Goal: Task Accomplishment & Management: Complete application form

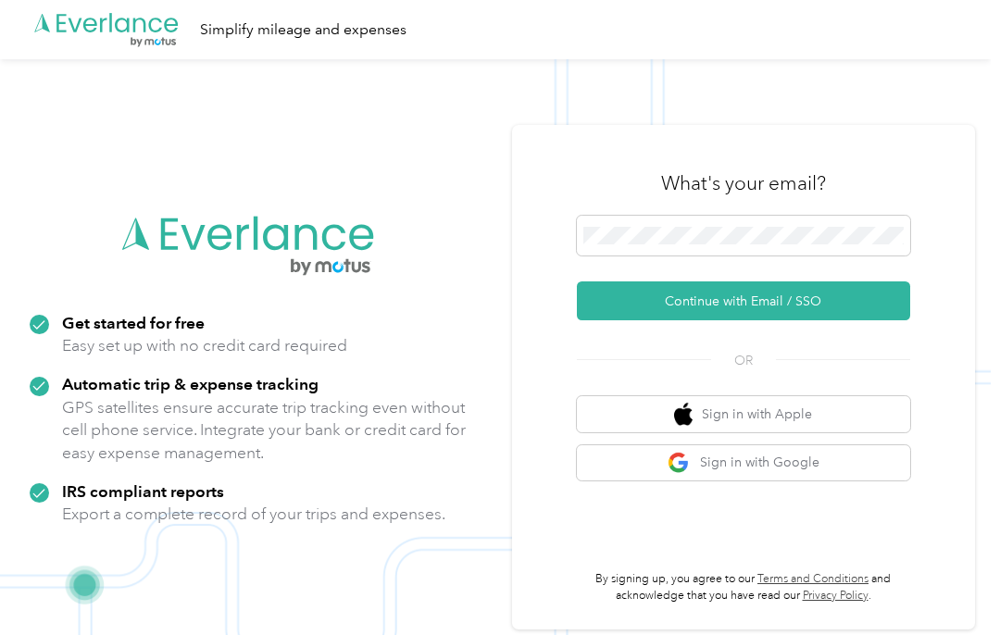
click at [860, 320] on button "Continue with Email / SSO" at bounding box center [743, 301] width 333 height 39
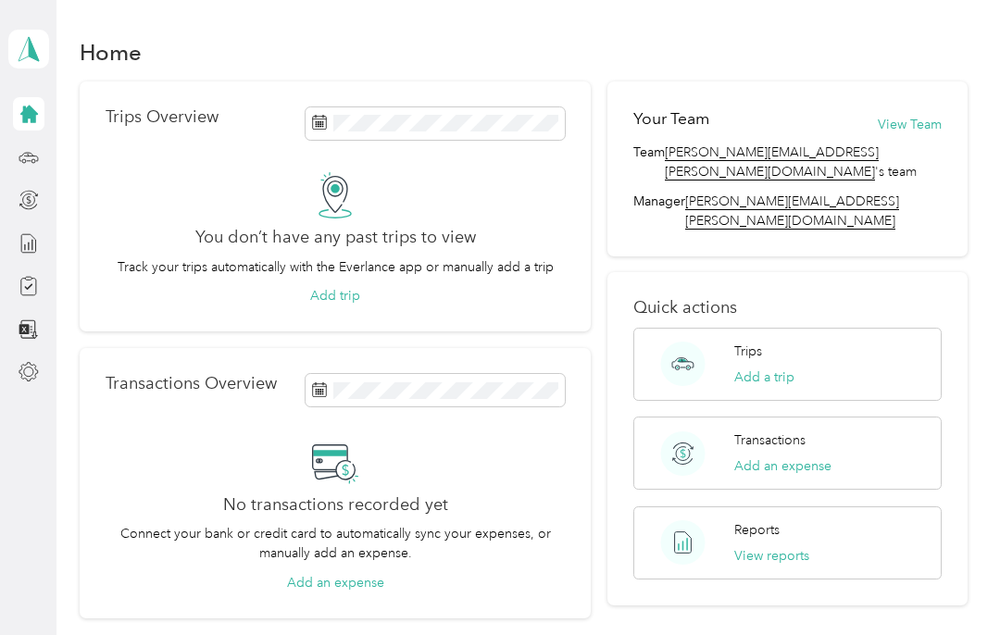
click at [42, 360] on div at bounding box center [28, 372] width 31 height 33
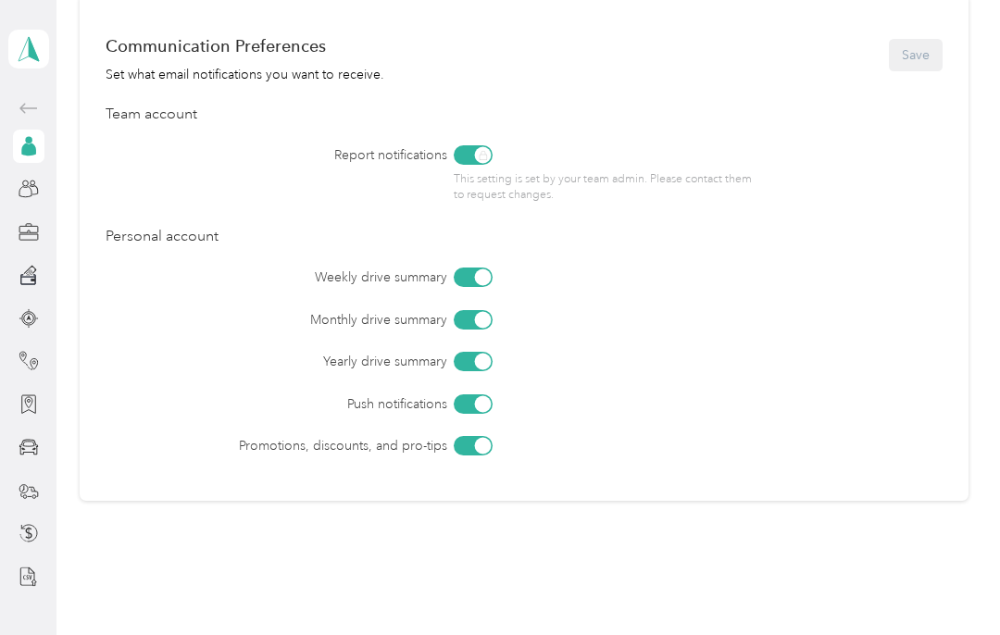
scroll to position [783, 0]
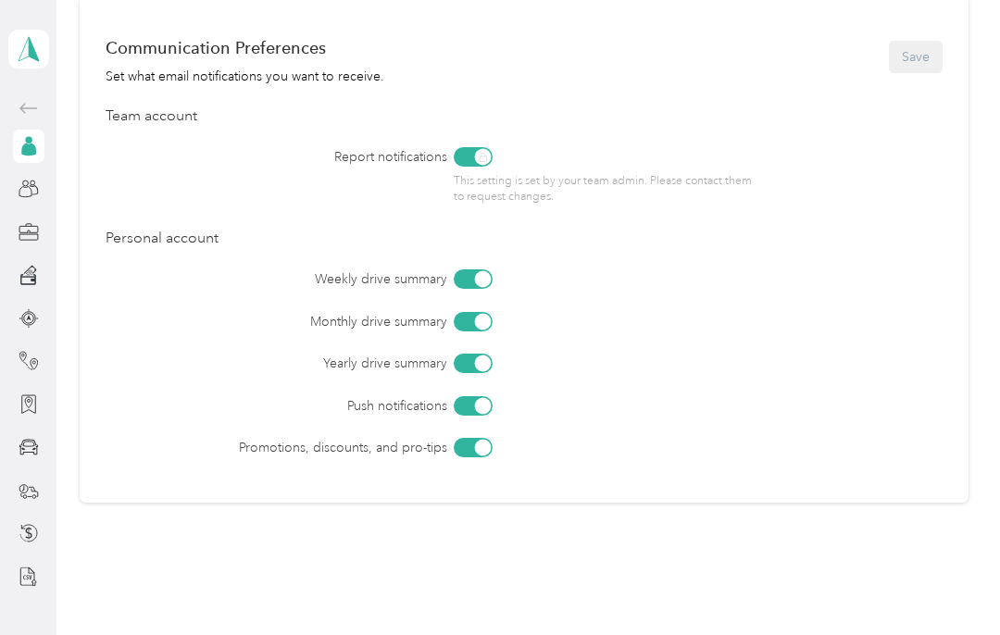
click at [16, 161] on div at bounding box center [28, 146] width 31 height 33
click at [35, 138] on icon at bounding box center [29, 146] width 20 height 20
click at [35, 189] on icon at bounding box center [29, 189] width 20 height 20
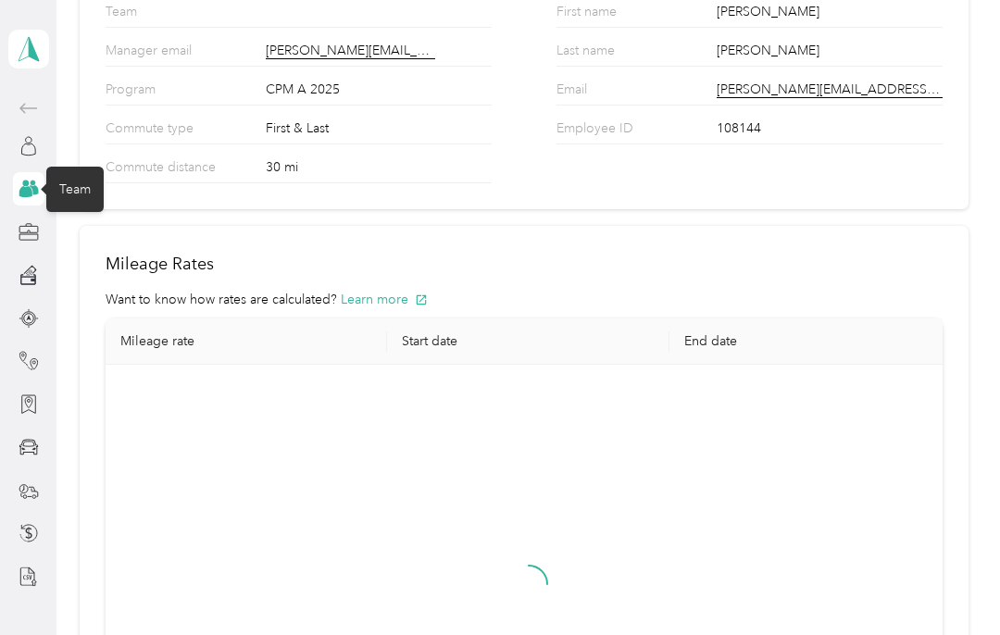
scroll to position [213, 0]
click at [85, 148] on div "Profile" at bounding box center [77, 145] width 62 height 45
click at [89, 146] on div "Profile" at bounding box center [77, 145] width 62 height 45
click at [89, 145] on div "Profile" at bounding box center [77, 145] width 62 height 45
click at [33, 140] on icon at bounding box center [29, 146] width 20 height 20
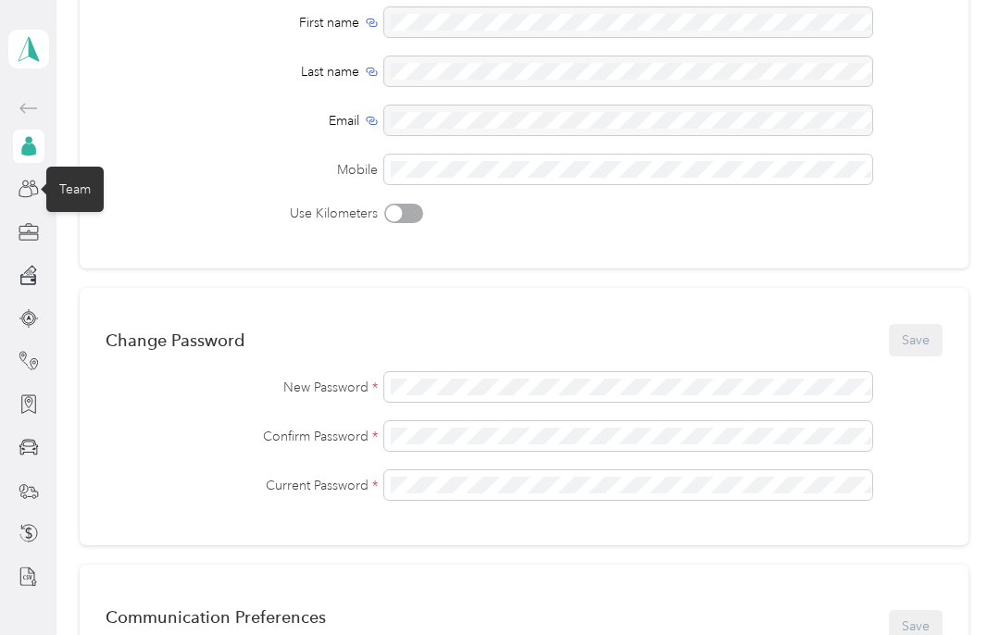
click at [40, 148] on div at bounding box center [28, 146] width 31 height 33
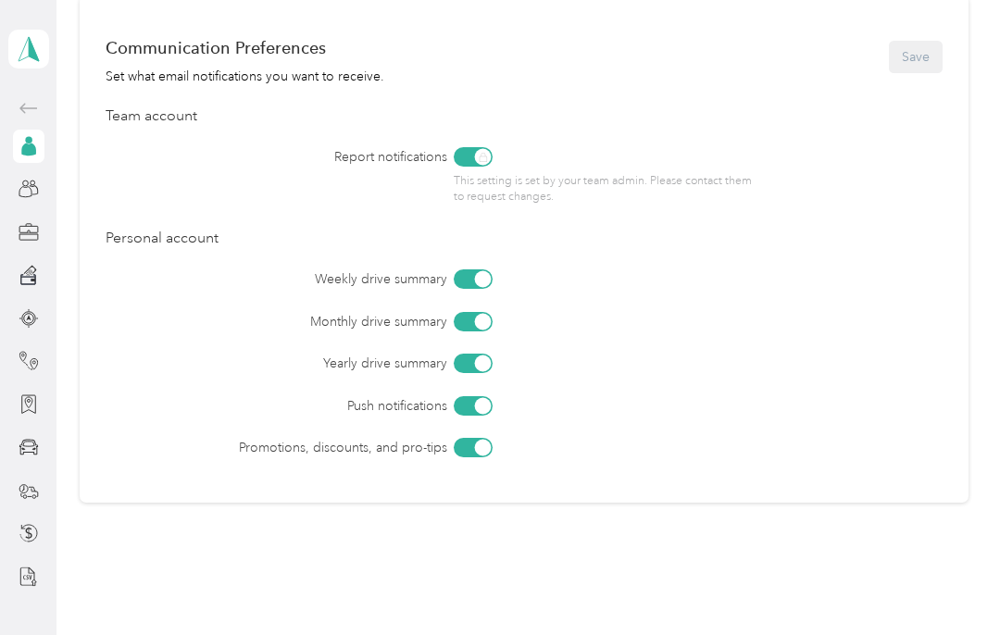
scroll to position [783, 0]
click at [42, 485] on div at bounding box center [28, 490] width 31 height 33
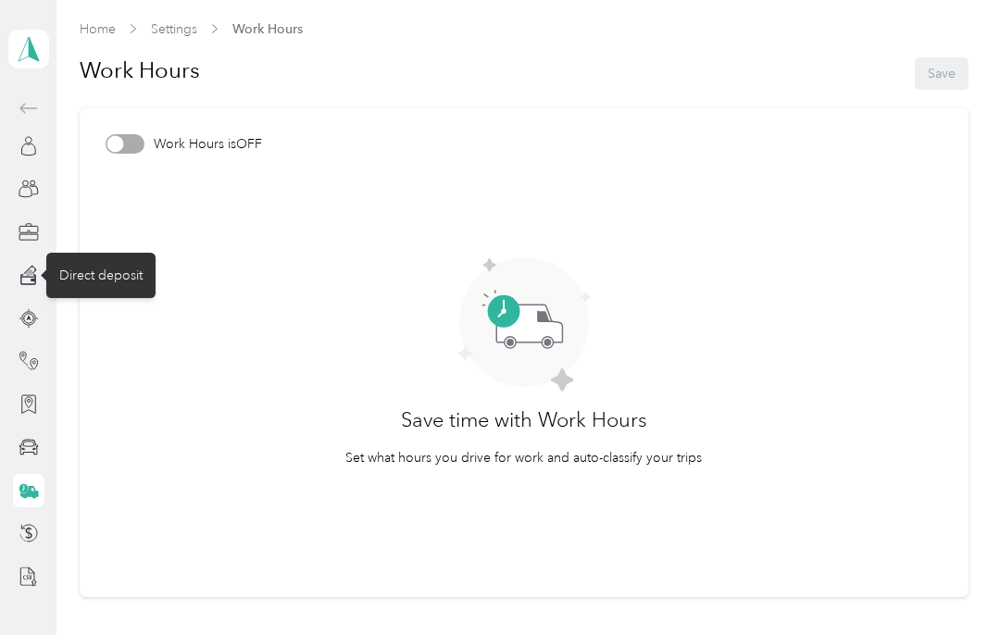
scroll to position [76, 0]
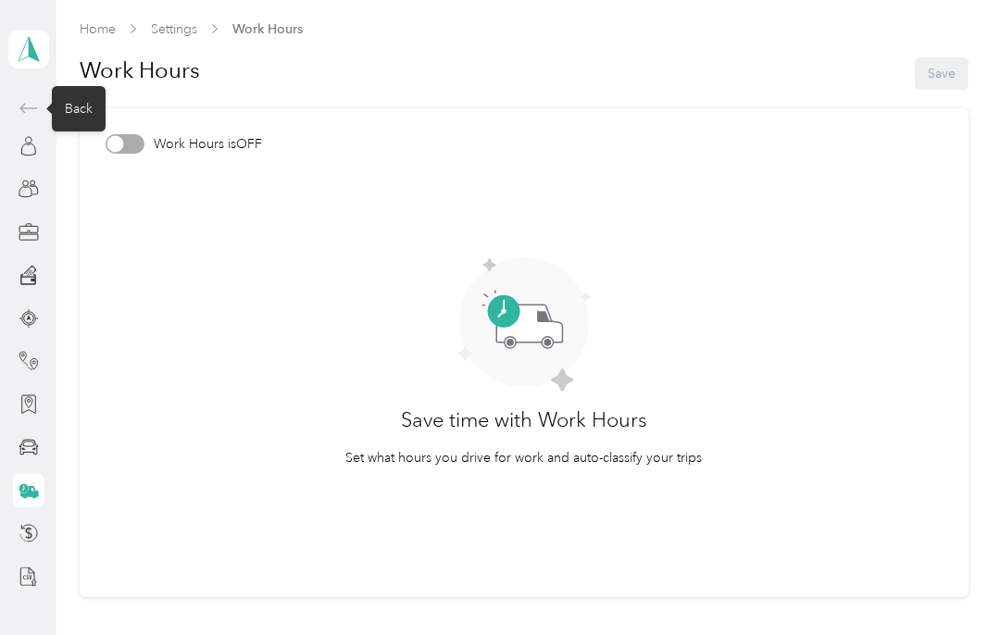
click at [88, 86] on div "Back" at bounding box center [79, 108] width 54 height 45
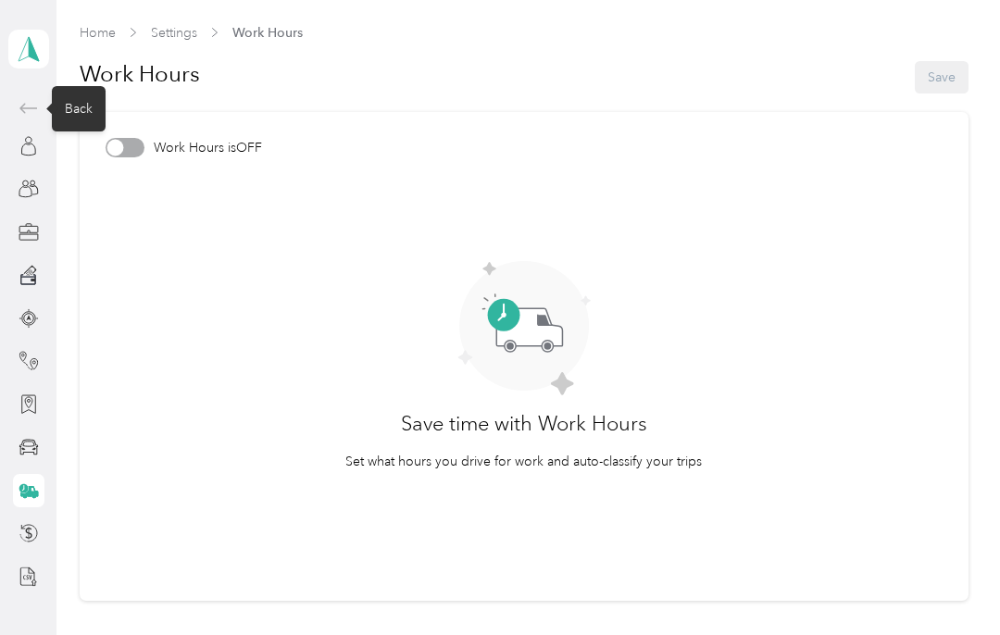
scroll to position [0, 0]
click at [91, 86] on div "Back" at bounding box center [79, 108] width 54 height 45
click at [88, 86] on div "Back" at bounding box center [79, 108] width 54 height 45
click at [75, 86] on div "Back" at bounding box center [79, 108] width 54 height 45
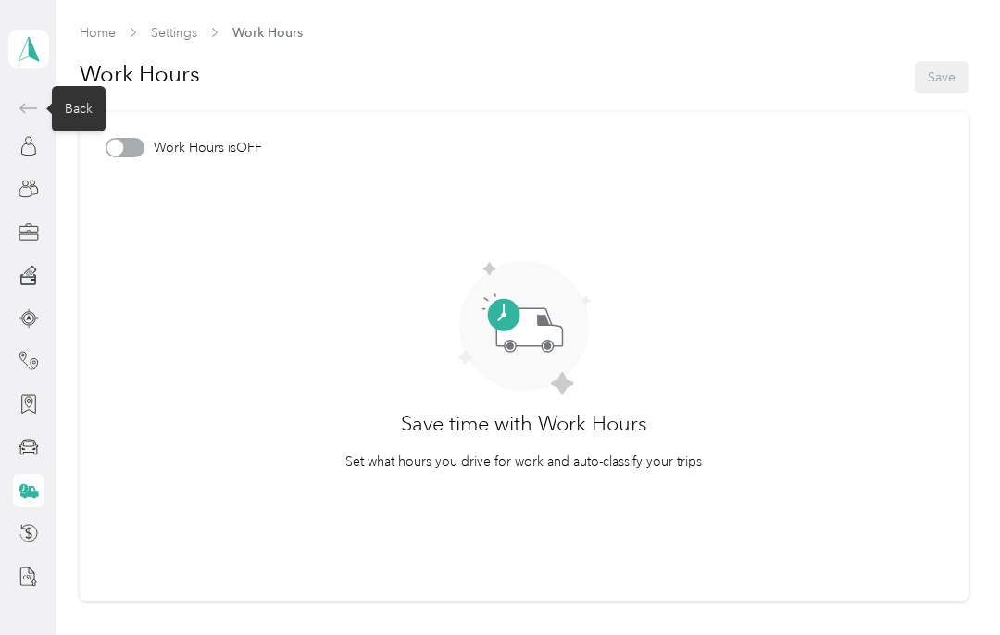
click at [79, 86] on div "Back" at bounding box center [79, 108] width 54 height 45
click at [33, 97] on icon at bounding box center [29, 108] width 22 height 22
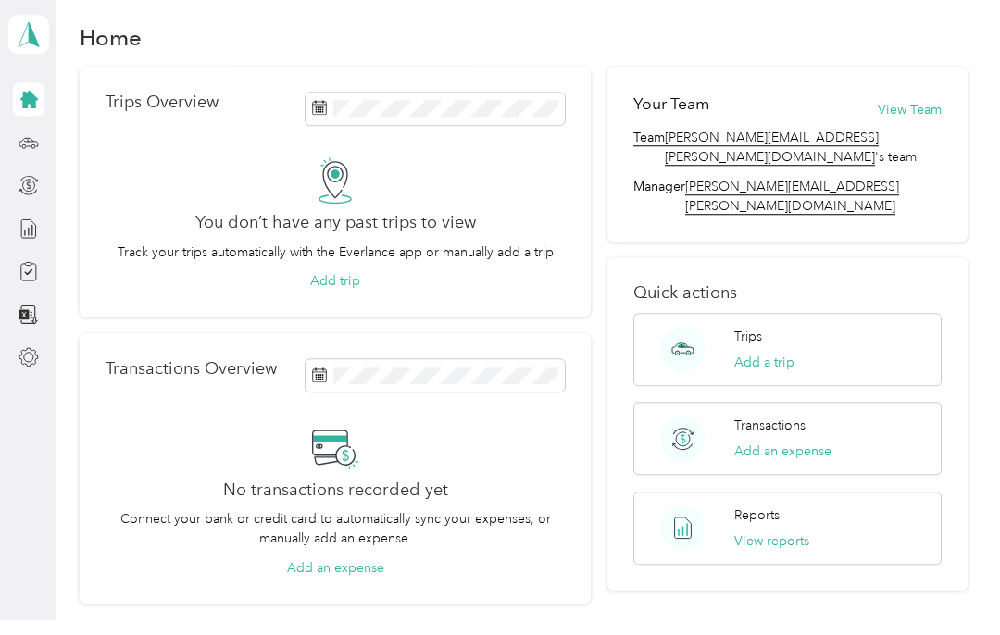
scroll to position [76, 0]
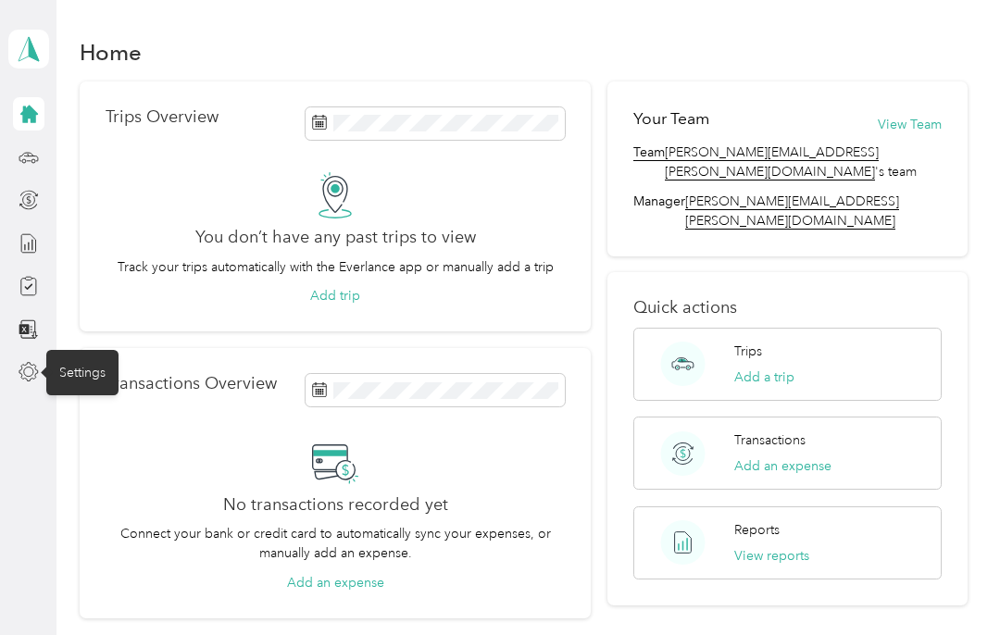
click at [92, 350] on div "Settings" at bounding box center [82, 372] width 72 height 45
click at [35, 363] on icon at bounding box center [28, 372] width 19 height 19
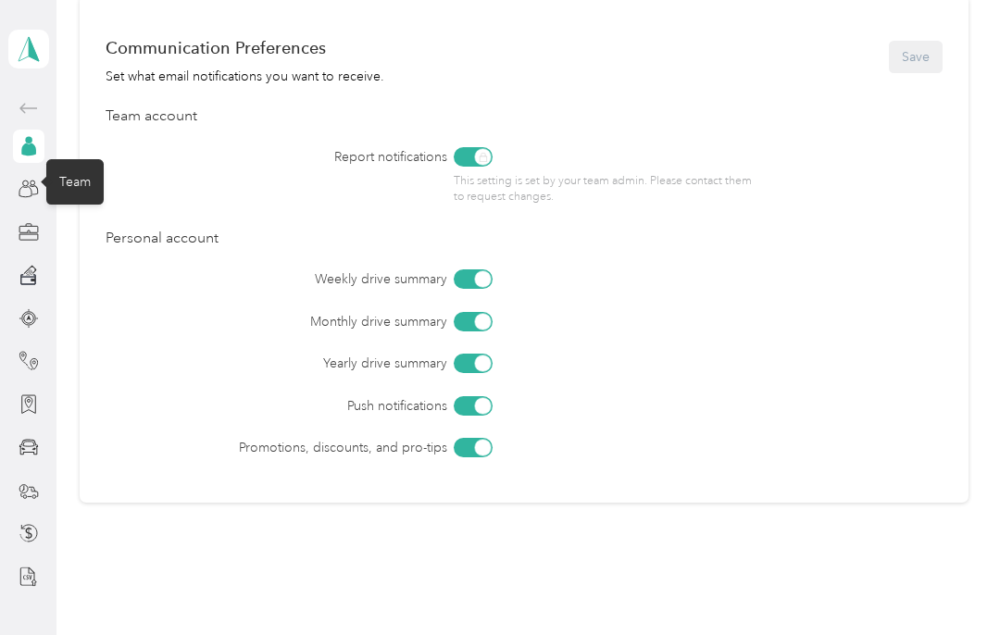
click at [31, 190] on icon at bounding box center [25, 192] width 12 height 10
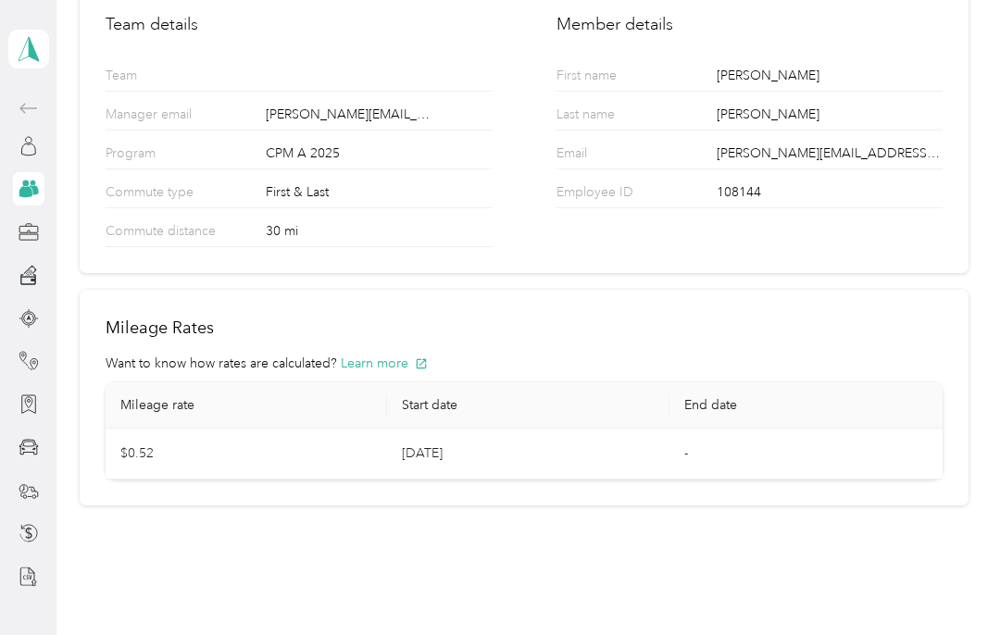
scroll to position [72, 0]
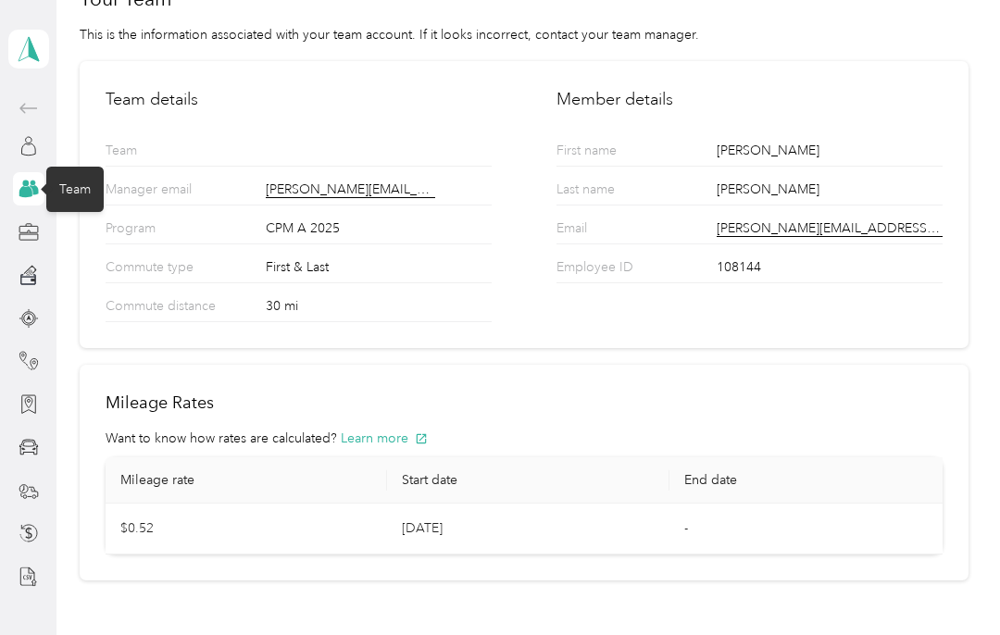
click at [44, 311] on div at bounding box center [28, 318] width 31 height 33
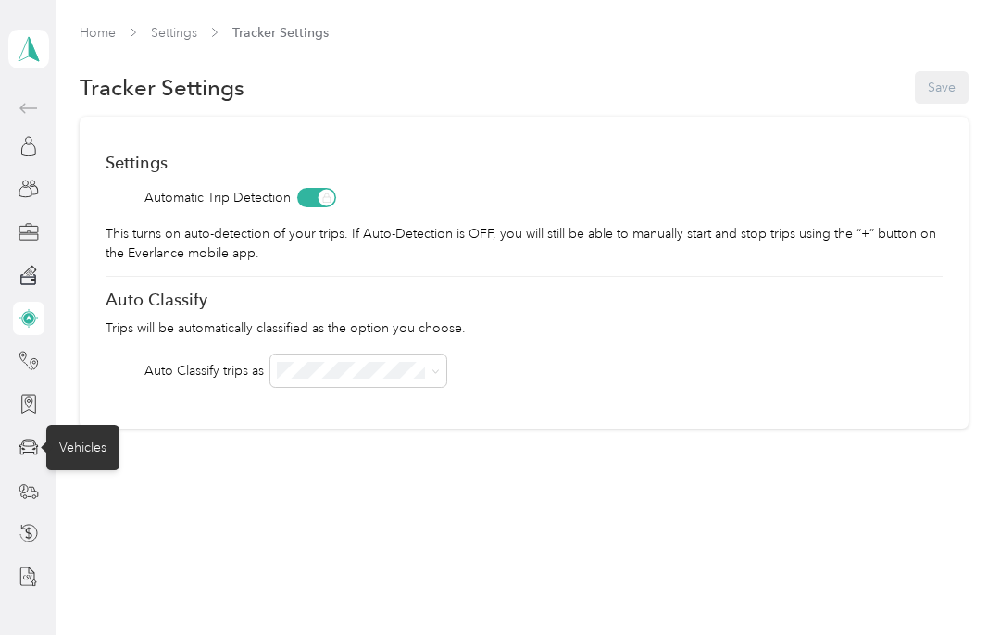
click at [84, 456] on div "Vehicles" at bounding box center [82, 447] width 73 height 45
click at [85, 433] on div "Vehicles" at bounding box center [82, 447] width 73 height 45
click at [83, 445] on div "Vehicles" at bounding box center [82, 447] width 73 height 45
click at [31, 452] on icon at bounding box center [29, 447] width 20 height 20
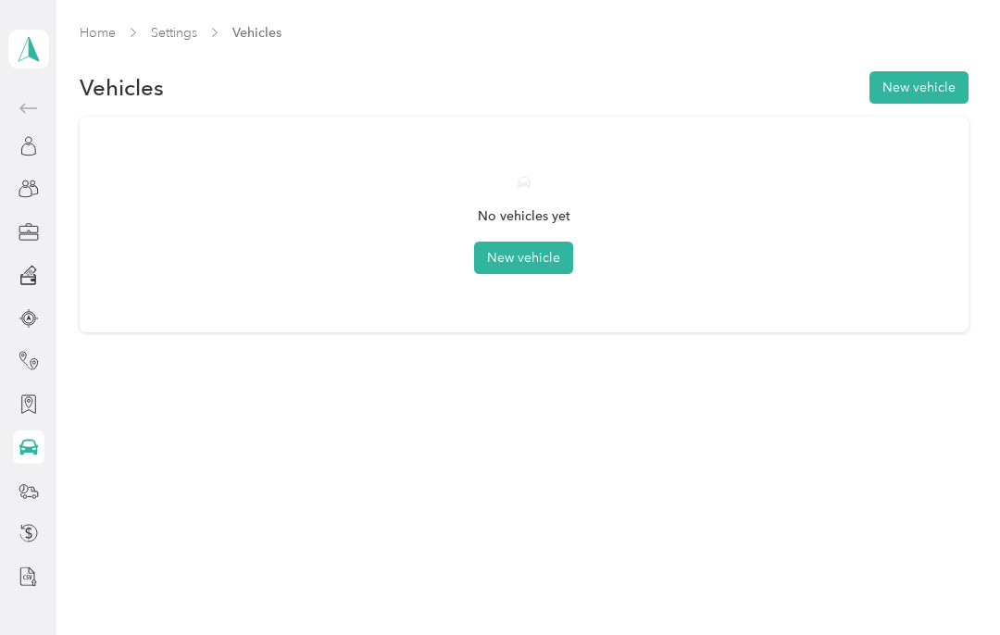
click at [38, 443] on icon at bounding box center [29, 447] width 20 height 20
click at [43, 563] on div at bounding box center [28, 576] width 31 height 33
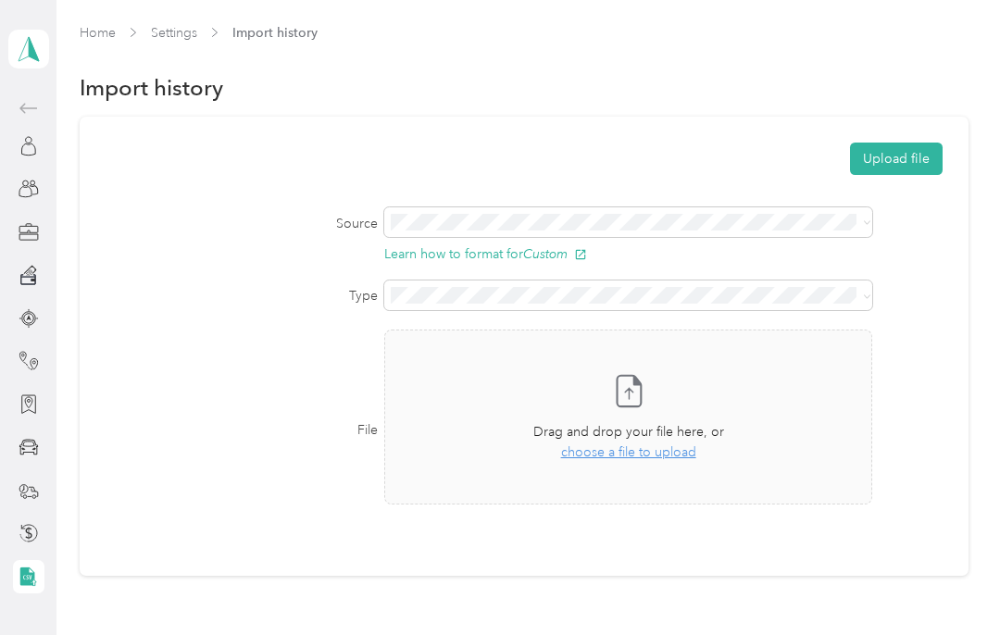
click at [38, 45] on icon at bounding box center [29, 49] width 28 height 26
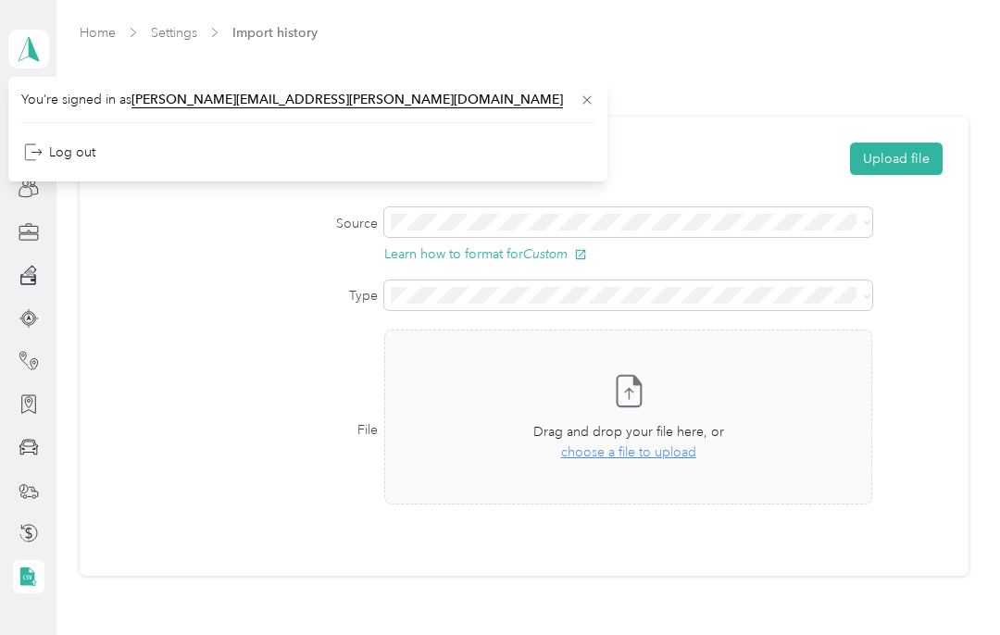
click at [31, 62] on span at bounding box center [28, 49] width 41 height 39
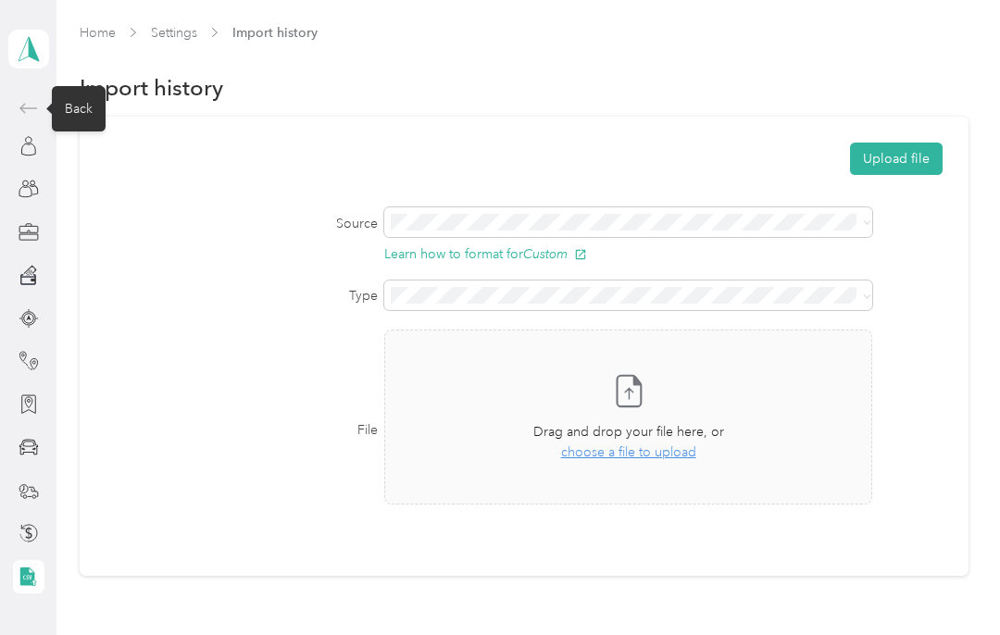
click at [87, 119] on div "Back" at bounding box center [79, 108] width 54 height 45
click at [80, 112] on div "Back" at bounding box center [79, 108] width 54 height 45
click at [77, 107] on div "Back" at bounding box center [79, 108] width 54 height 45
click at [82, 118] on div "Back" at bounding box center [79, 108] width 54 height 45
click at [80, 108] on div "Back" at bounding box center [79, 108] width 54 height 45
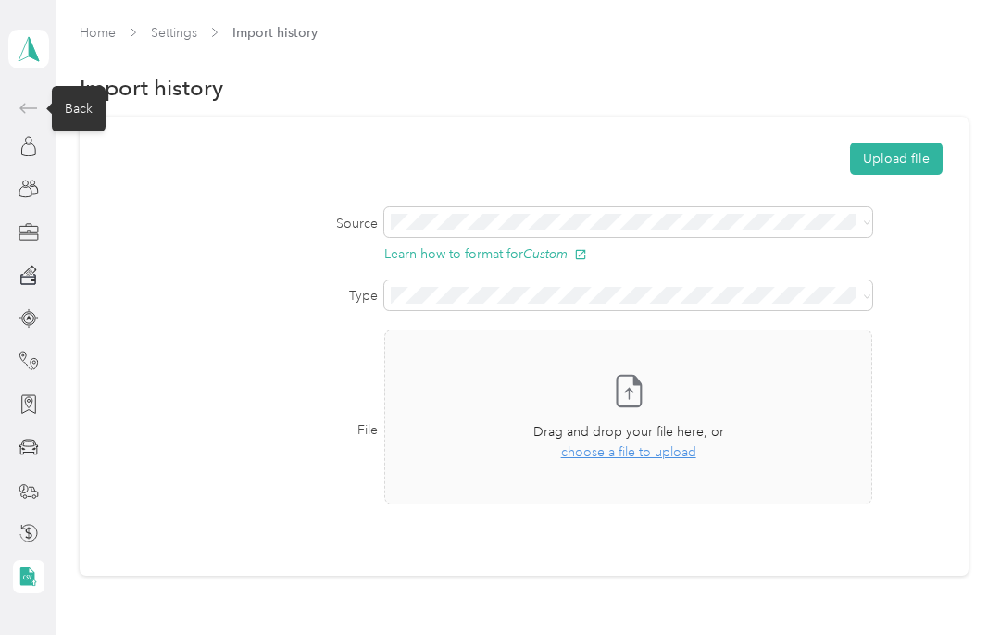
click at [79, 107] on div "Back" at bounding box center [79, 108] width 54 height 45
click at [79, 101] on div "Back" at bounding box center [79, 108] width 54 height 45
click at [35, 109] on icon at bounding box center [29, 108] width 22 height 22
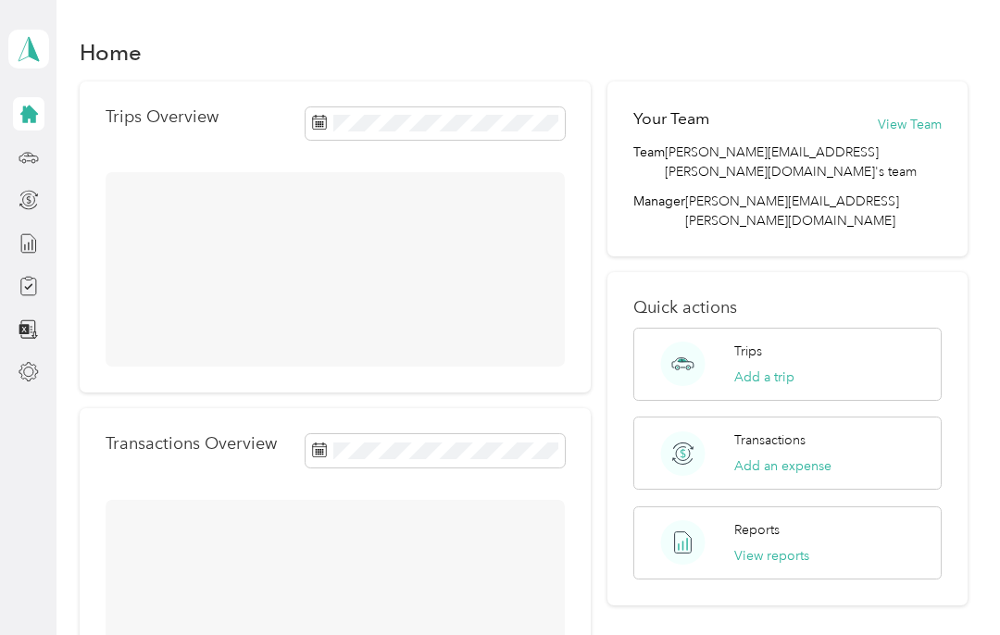
click at [34, 108] on icon at bounding box center [29, 114] width 20 height 20
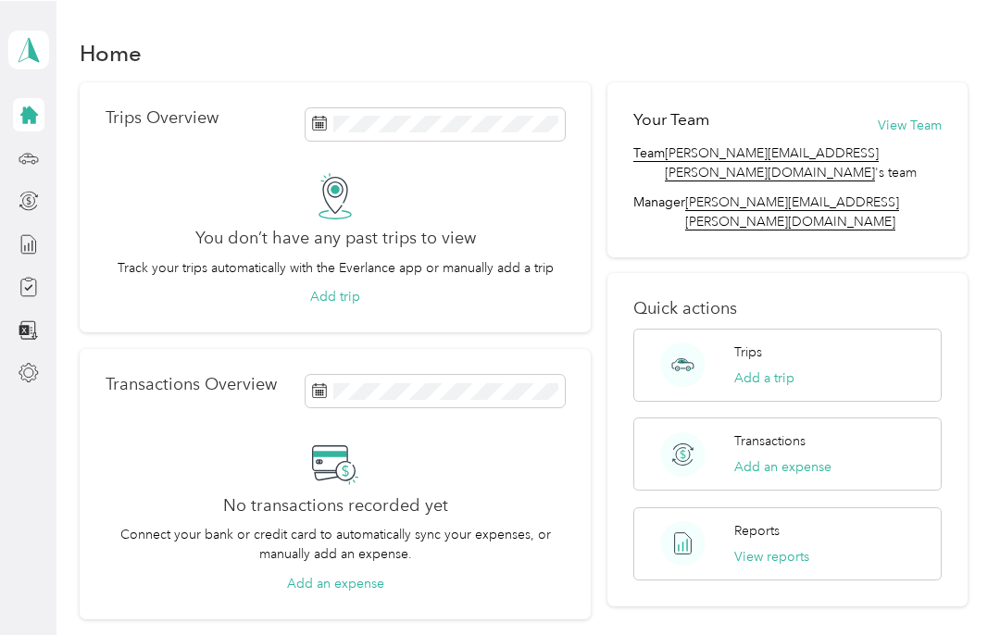
scroll to position [1, 0]
click at [69, 158] on div "Trips" at bounding box center [73, 156] width 54 height 45
click at [78, 150] on div "Trips" at bounding box center [73, 156] width 54 height 45
click at [69, 157] on div "Trips" at bounding box center [73, 156] width 54 height 45
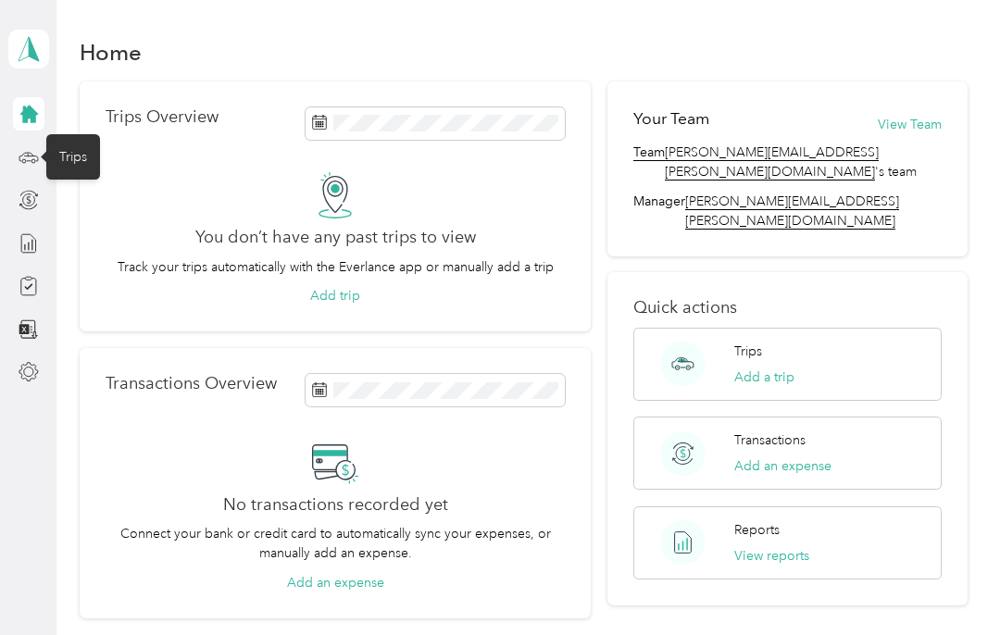
click at [67, 152] on div "Trips" at bounding box center [73, 156] width 54 height 45
click at [65, 153] on div "Trips" at bounding box center [73, 156] width 54 height 45
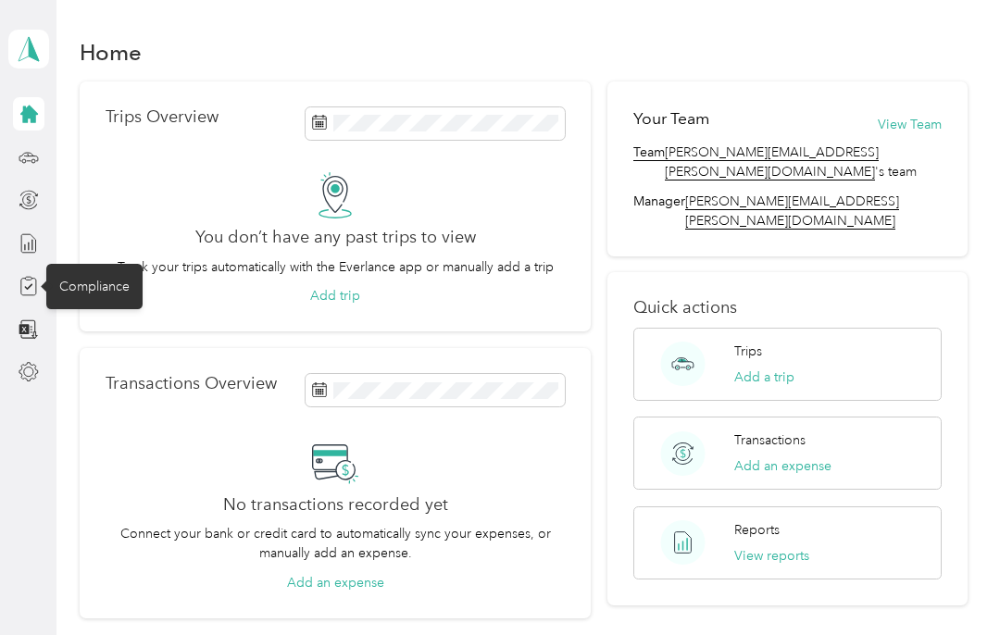
click at [77, 270] on div "Compliance" at bounding box center [94, 286] width 96 height 45
click at [98, 282] on div "Compliance" at bounding box center [94, 286] width 96 height 45
click at [111, 281] on div "Compliance" at bounding box center [94, 286] width 96 height 45
click at [113, 286] on div "Compliance" at bounding box center [94, 286] width 96 height 45
click at [113, 285] on div "Compliance" at bounding box center [94, 286] width 96 height 45
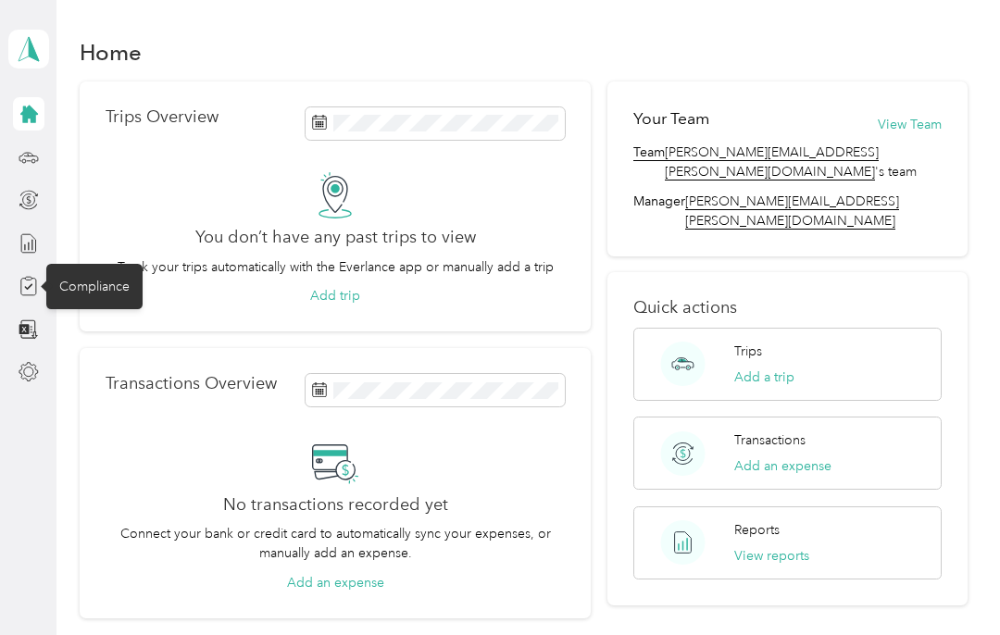
click at [93, 295] on div "Compliance" at bounding box center [94, 286] width 96 height 45
click at [92, 295] on div "Compliance" at bounding box center [94, 286] width 96 height 45
click at [103, 286] on div "Compliance" at bounding box center [94, 286] width 96 height 45
click at [91, 276] on div "Compliance" at bounding box center [94, 286] width 96 height 45
click at [25, 285] on icon at bounding box center [29, 286] width 20 height 20
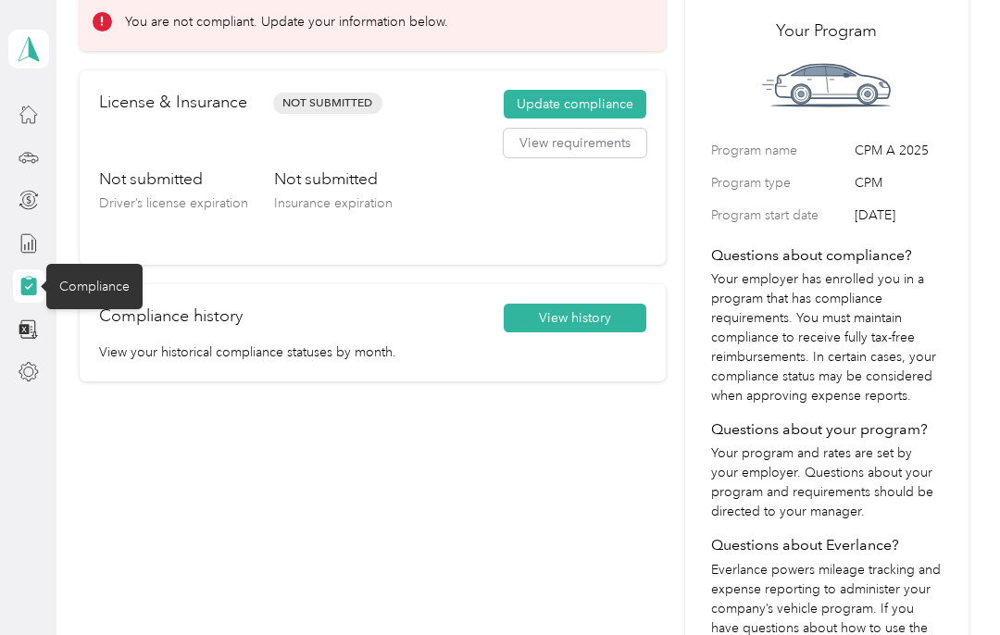
scroll to position [99, 0]
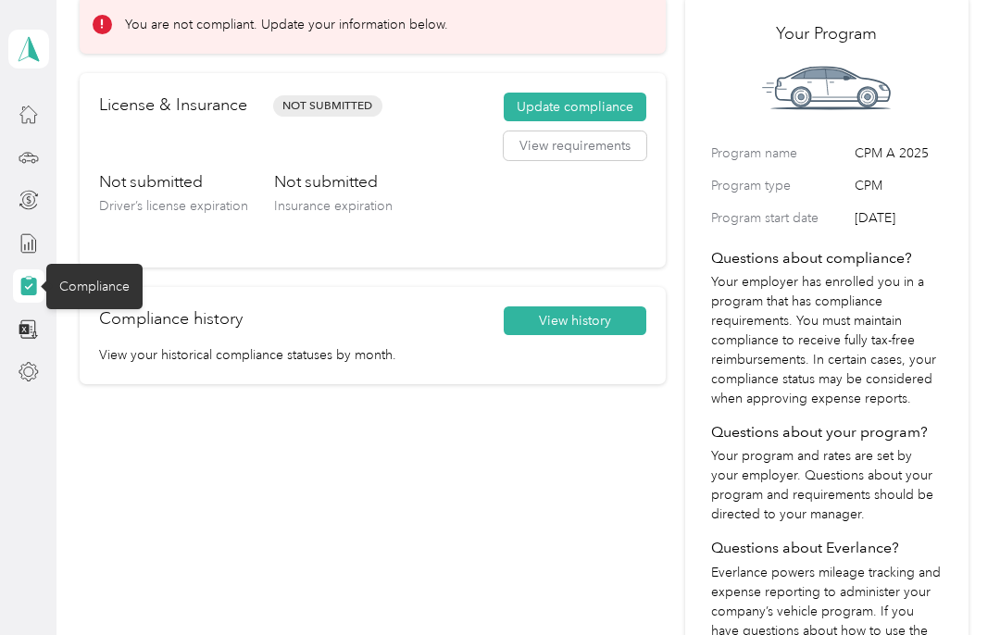
click at [610, 102] on button "Update compliance" at bounding box center [575, 108] width 143 height 30
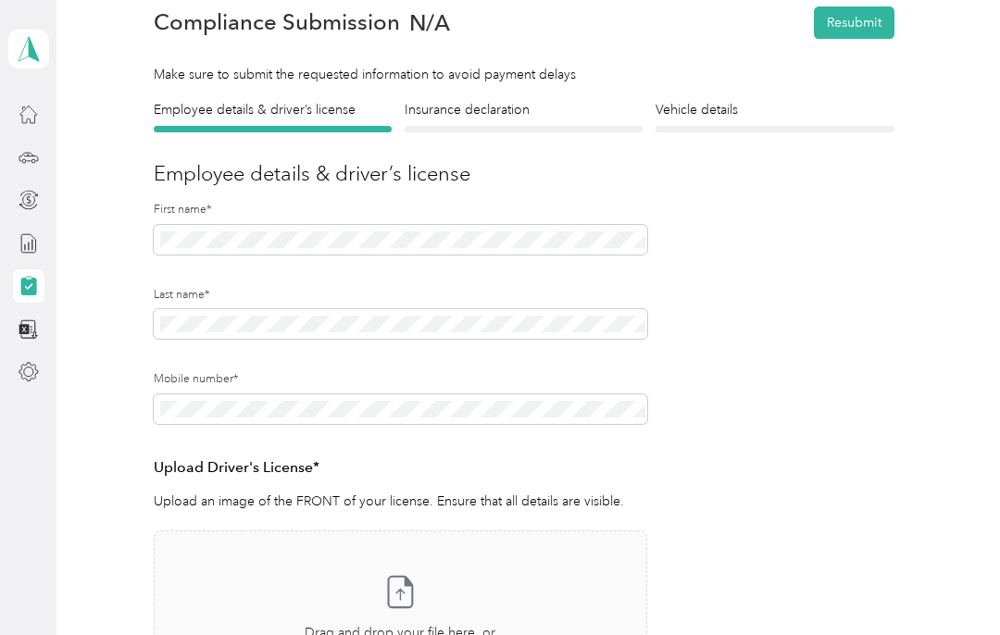
scroll to position [79, 0]
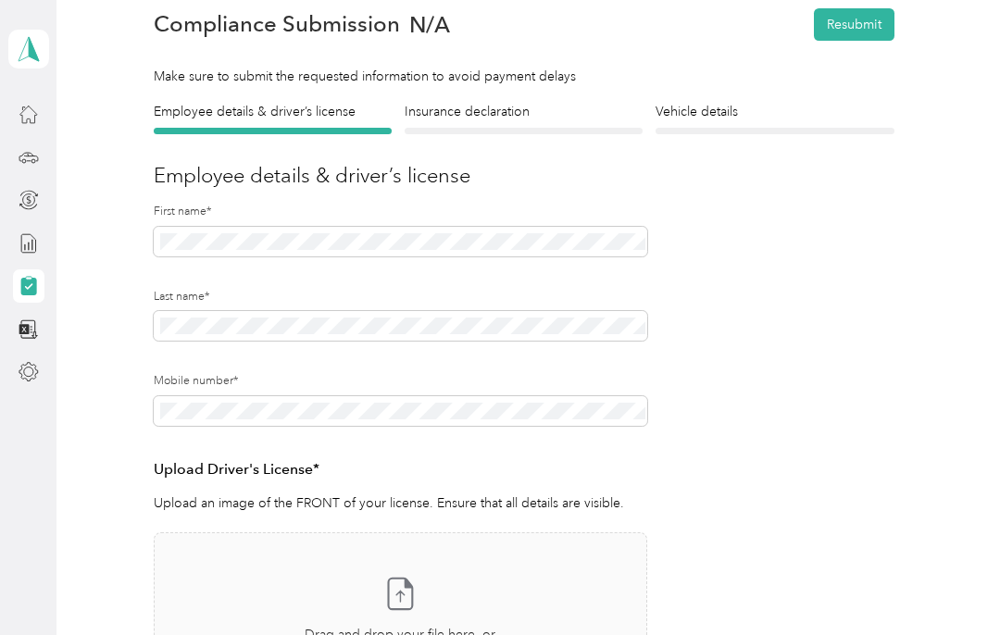
click at [501, 118] on h4 "Insurance declaration" at bounding box center [524, 111] width 238 height 19
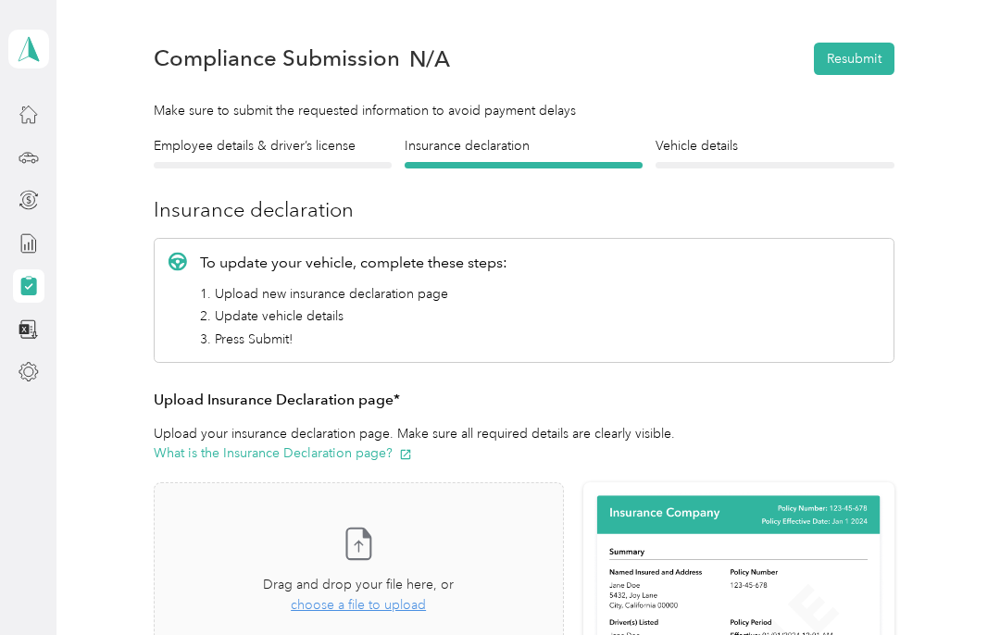
scroll to position [6, 0]
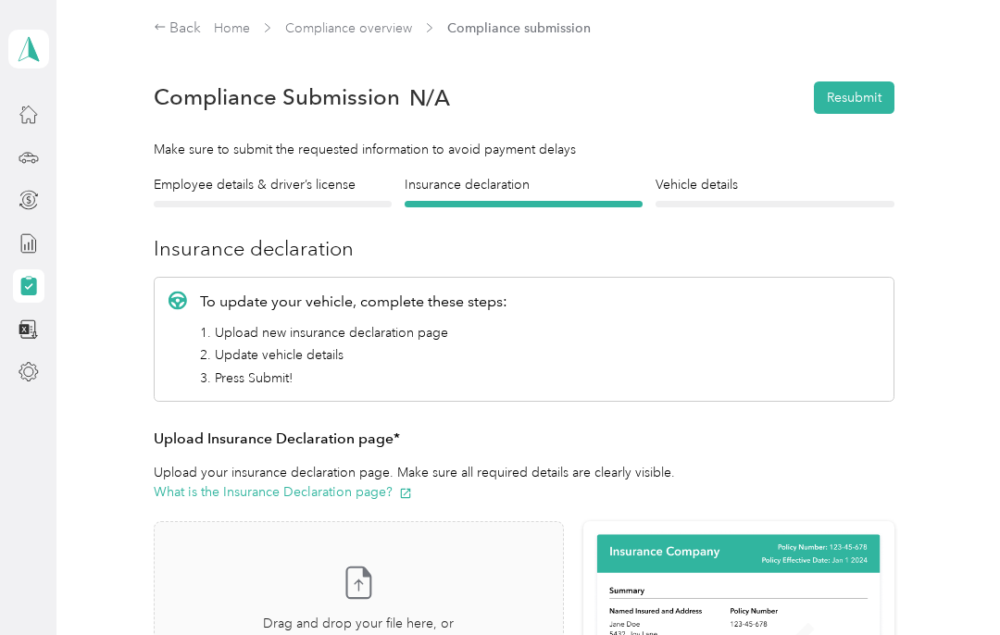
click at [711, 182] on h4 "Vehicle details" at bounding box center [775, 184] width 238 height 19
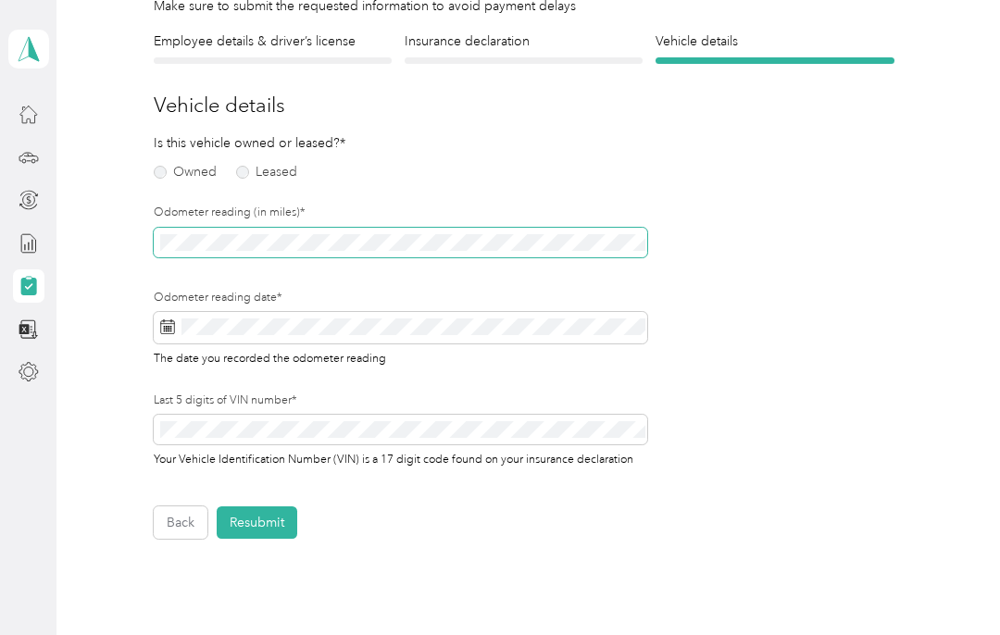
scroll to position [159, 0]
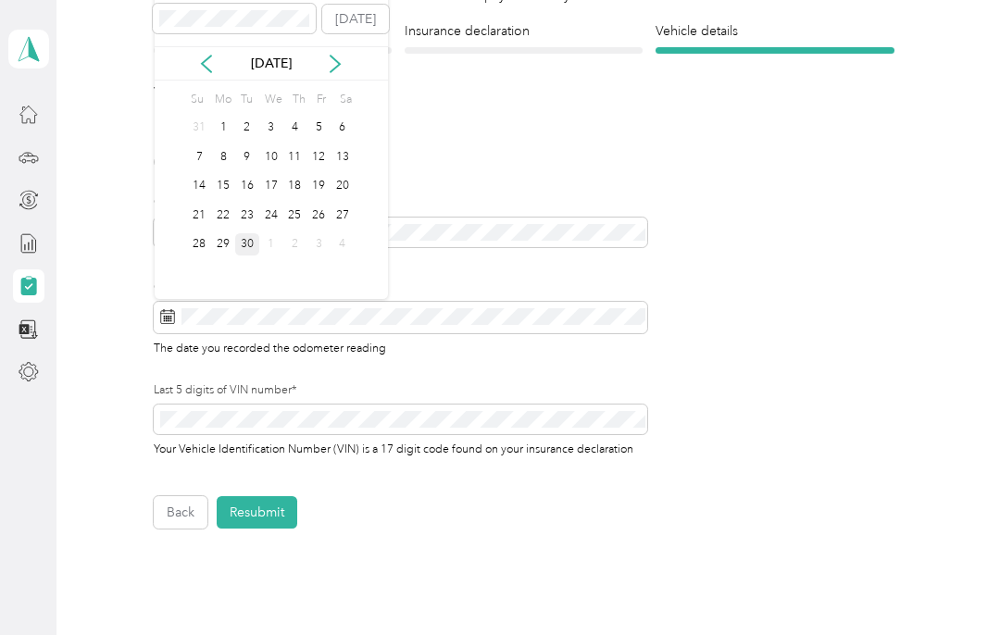
click at [252, 245] on div "30" at bounding box center [247, 244] width 24 height 23
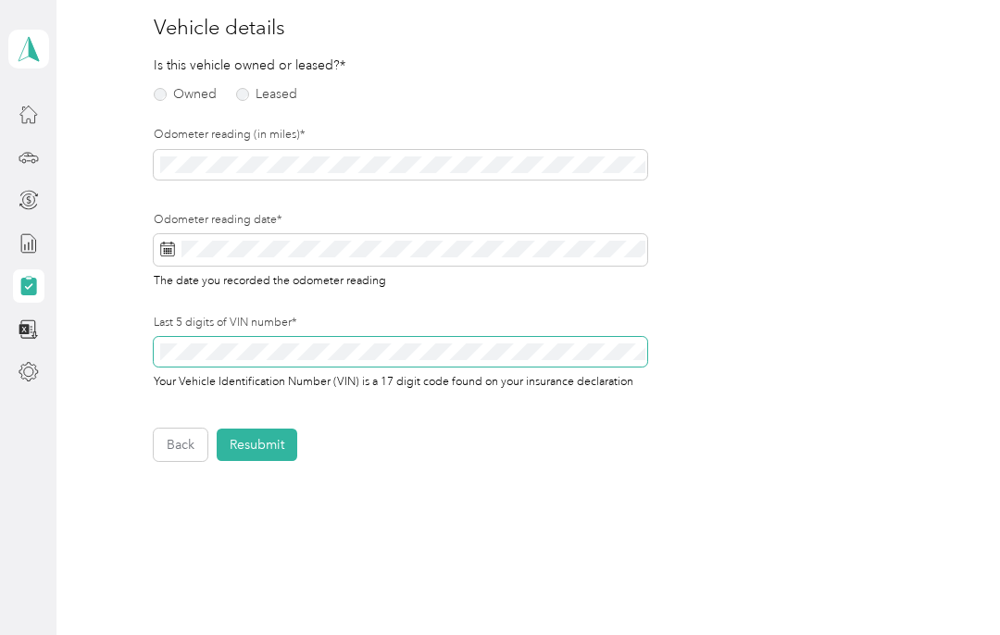
scroll to position [0, 0]
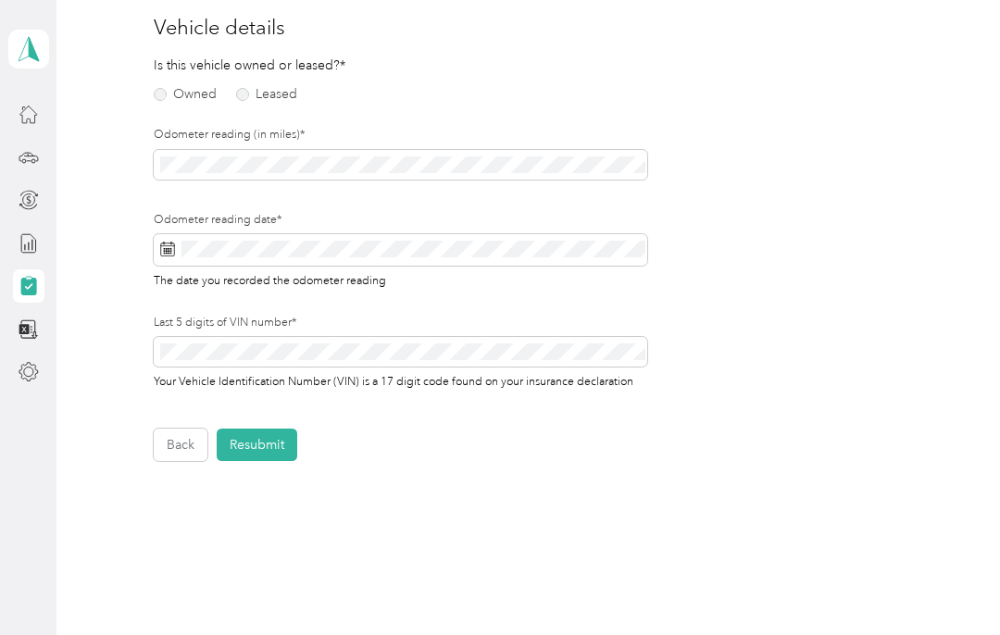
click at [184, 446] on button "Back" at bounding box center [181, 445] width 54 height 32
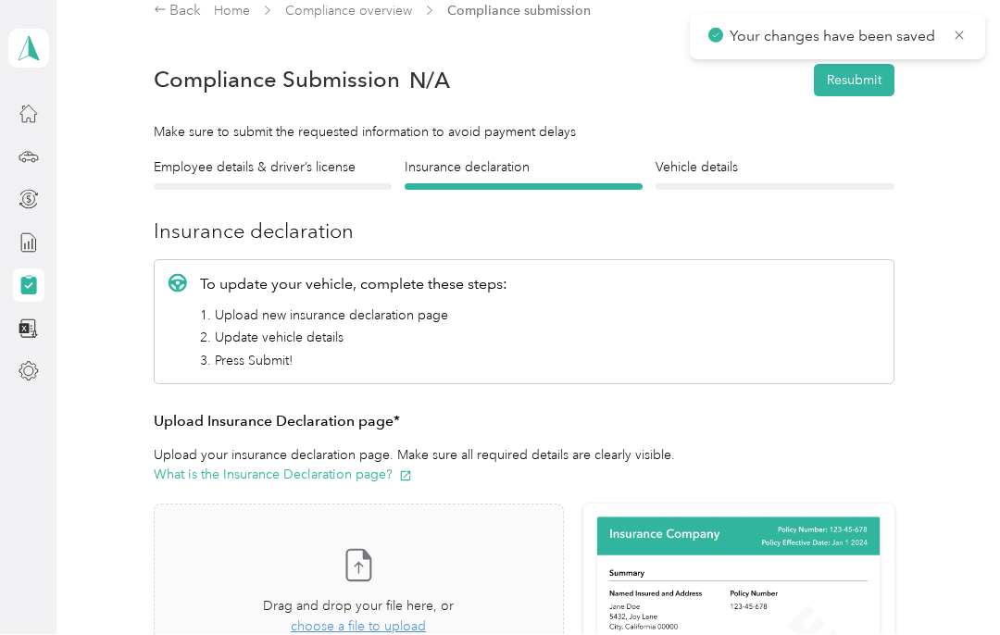
scroll to position [1, 0]
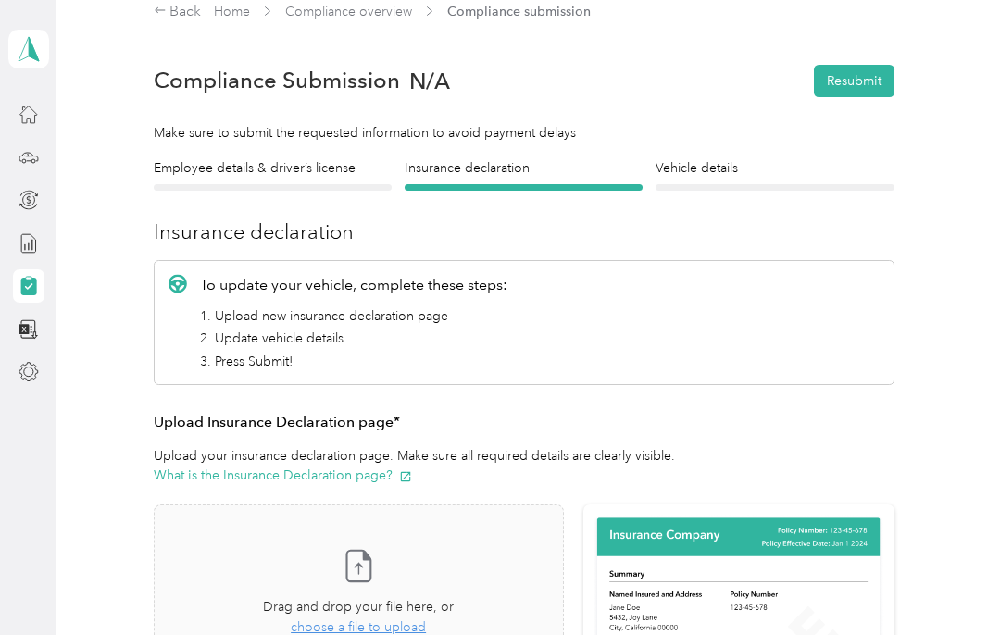
click at [327, 188] on div at bounding box center [273, 187] width 238 height 6
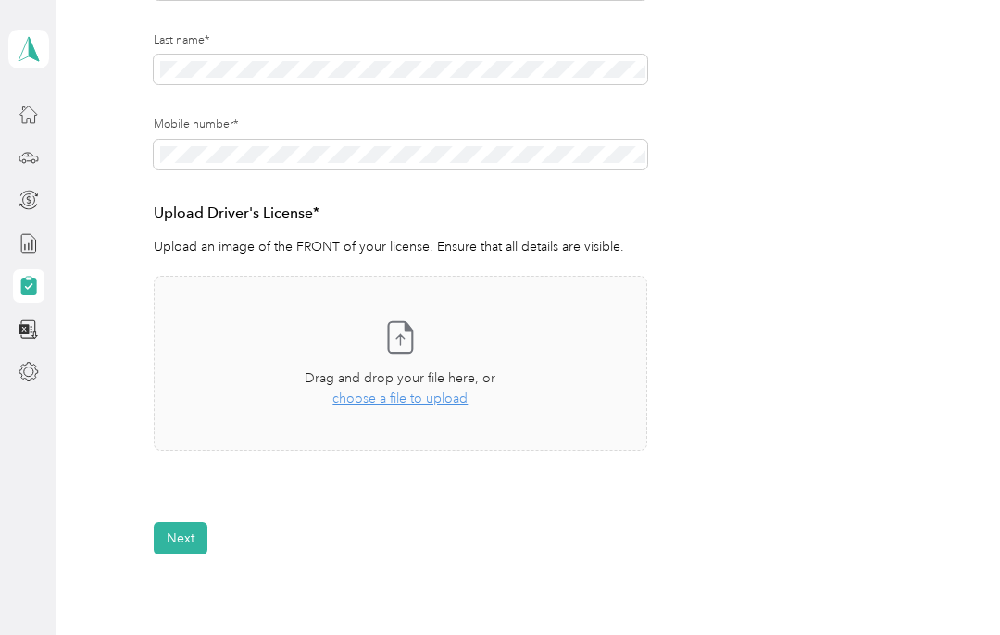
click at [409, 391] on span "choose a file to upload" at bounding box center [399, 399] width 135 height 16
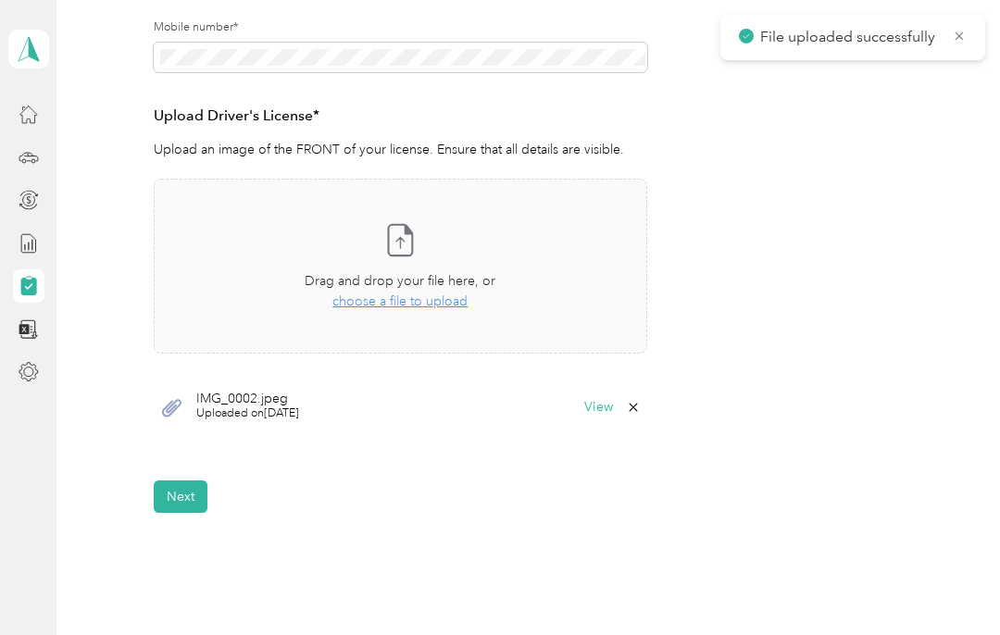
scroll to position [457, 0]
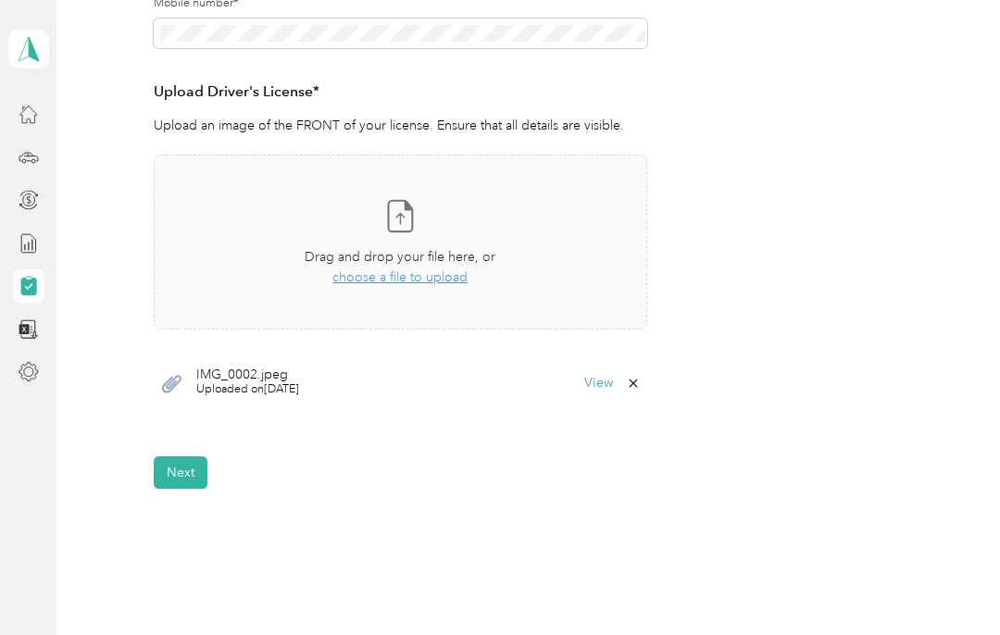
click at [199, 483] on button "Next" at bounding box center [181, 473] width 54 height 32
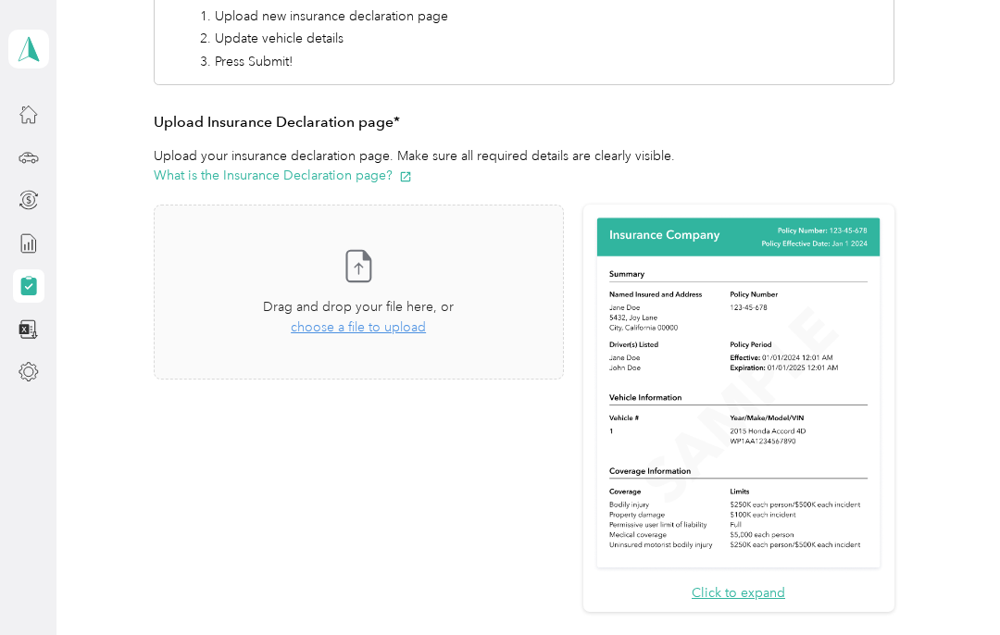
scroll to position [323, 0]
click at [426, 330] on span "choose a file to upload" at bounding box center [358, 327] width 135 height 16
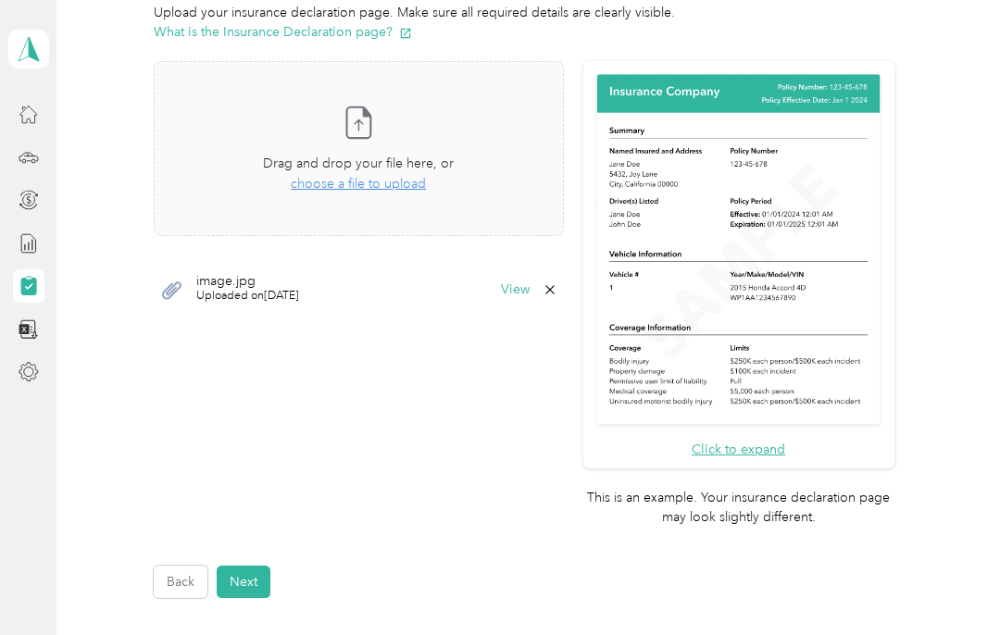
scroll to position [470, 0]
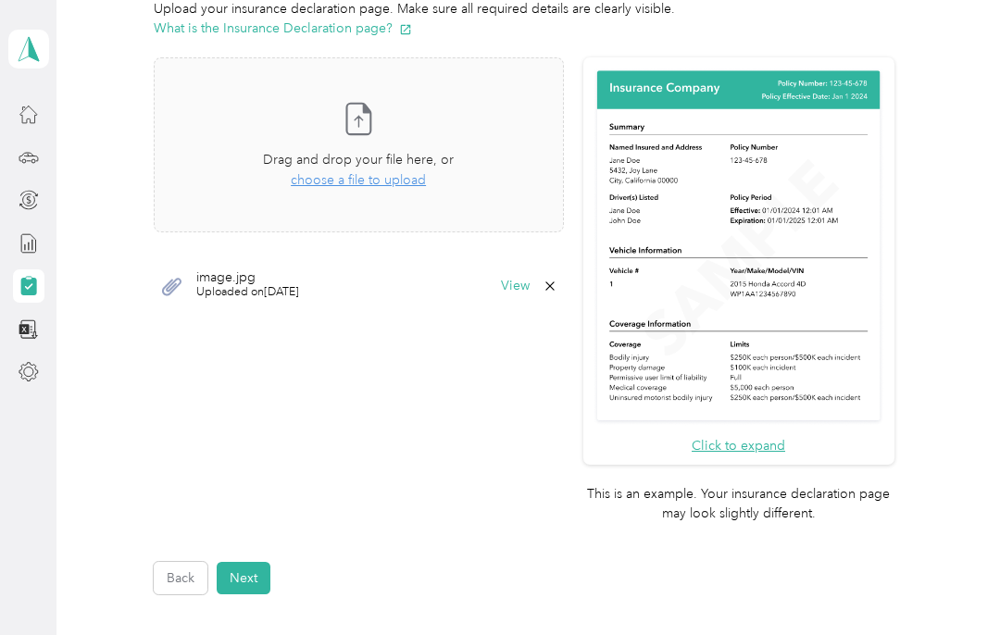
click at [270, 562] on button "Next" at bounding box center [244, 578] width 54 height 32
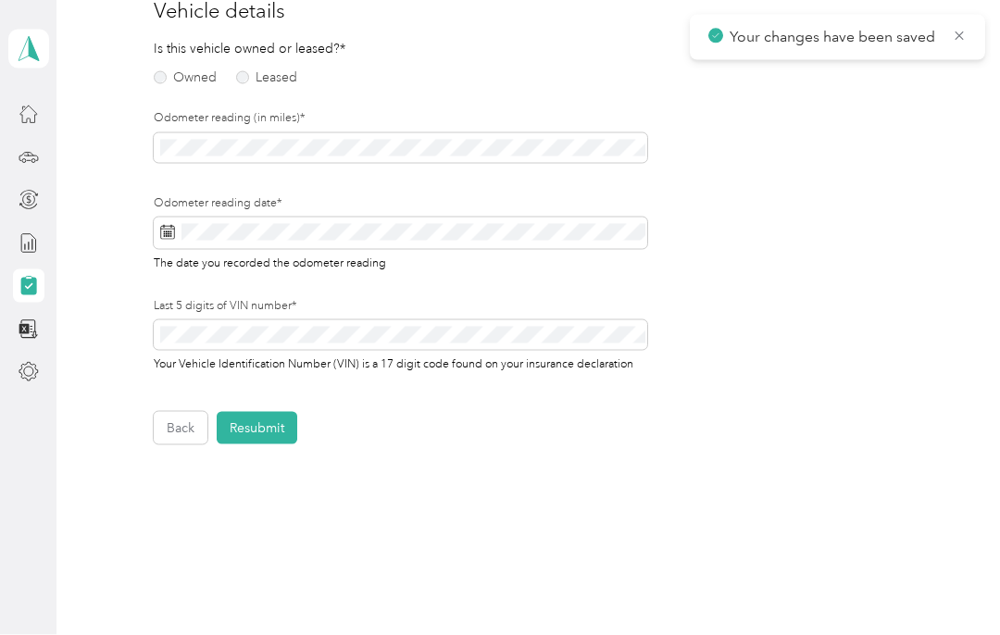
scroll to position [1, 0]
click at [288, 422] on button "Resubmit" at bounding box center [257, 428] width 81 height 32
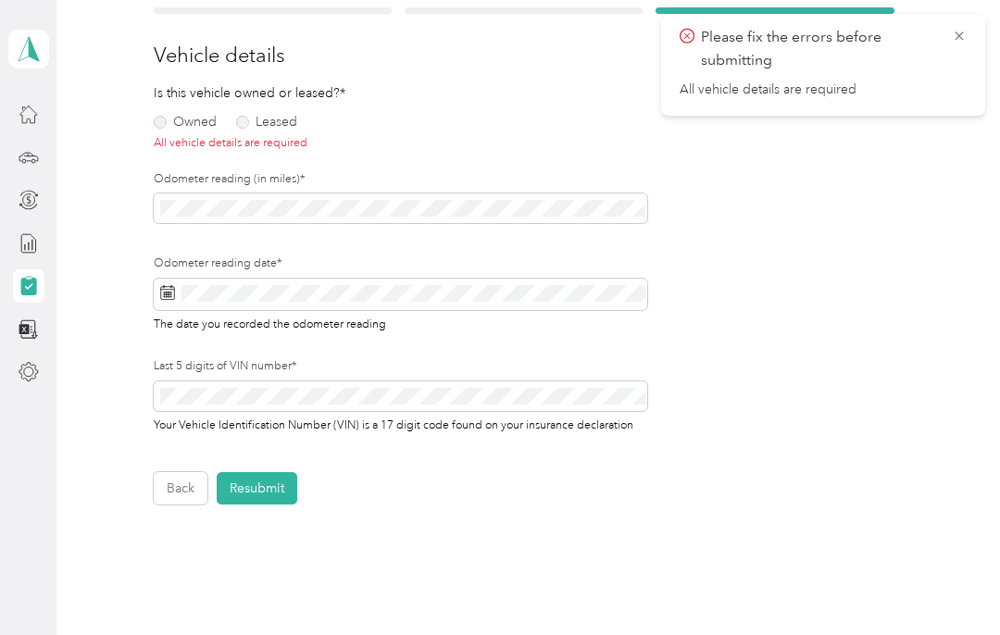
scroll to position [196, 0]
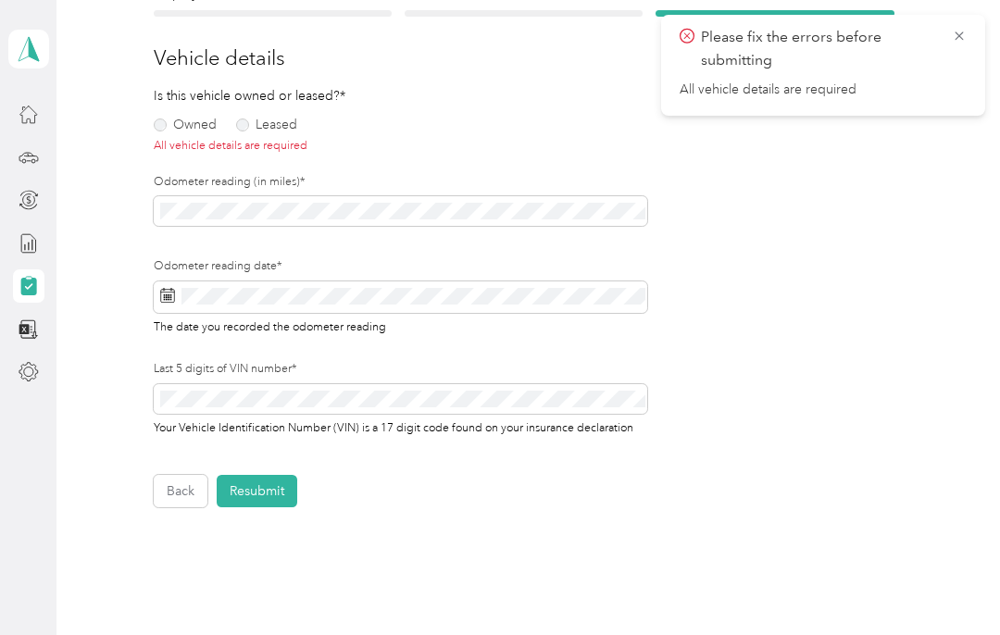
click at [189, 132] on label "Owned" at bounding box center [185, 125] width 63 height 13
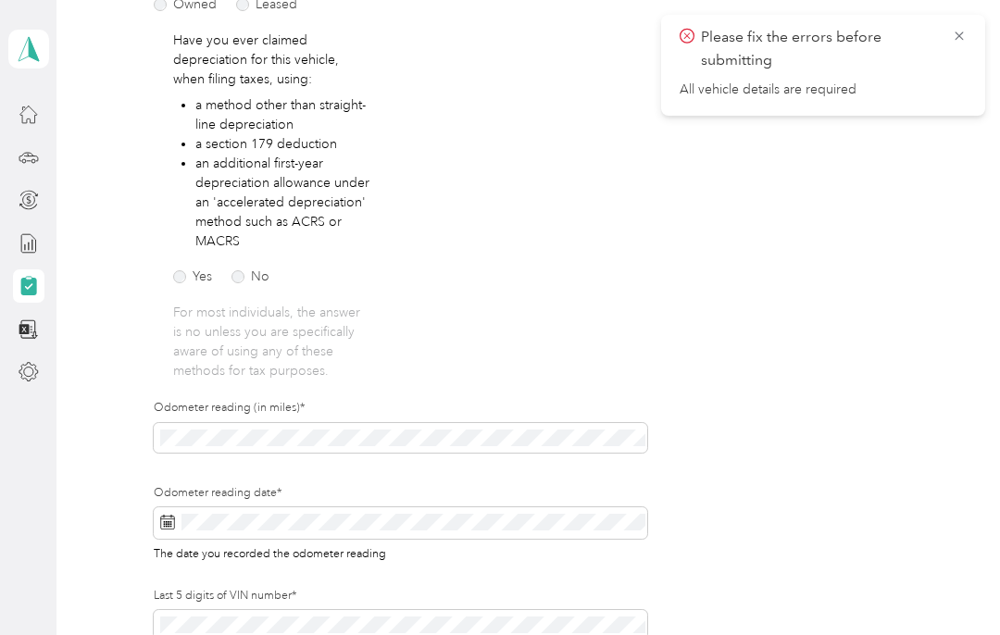
scroll to position [319, 0]
click at [243, 279] on label "No" at bounding box center [251, 275] width 38 height 13
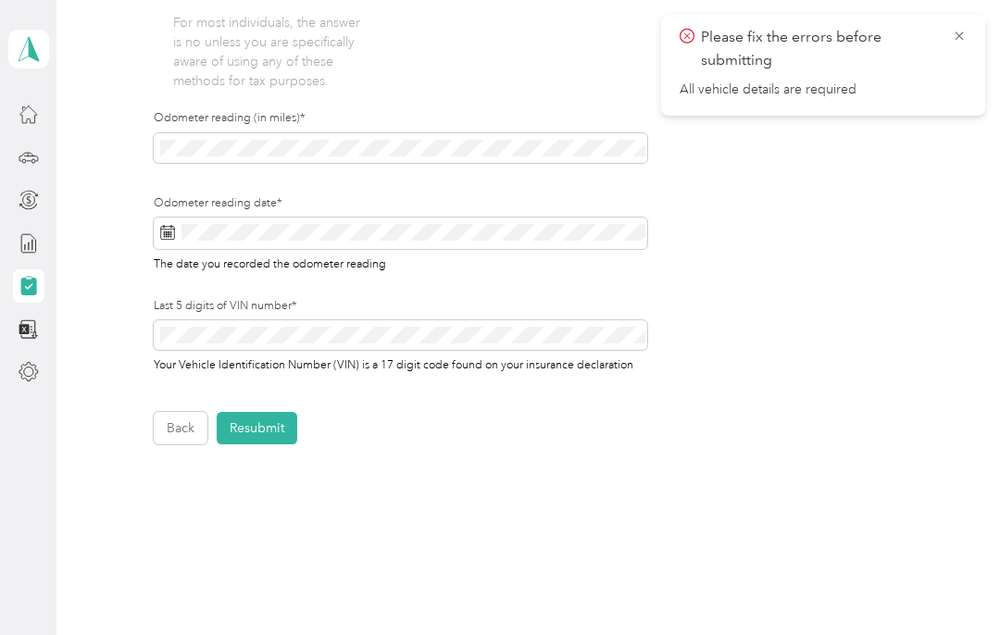
click at [284, 423] on button "Resubmit" at bounding box center [257, 428] width 81 height 32
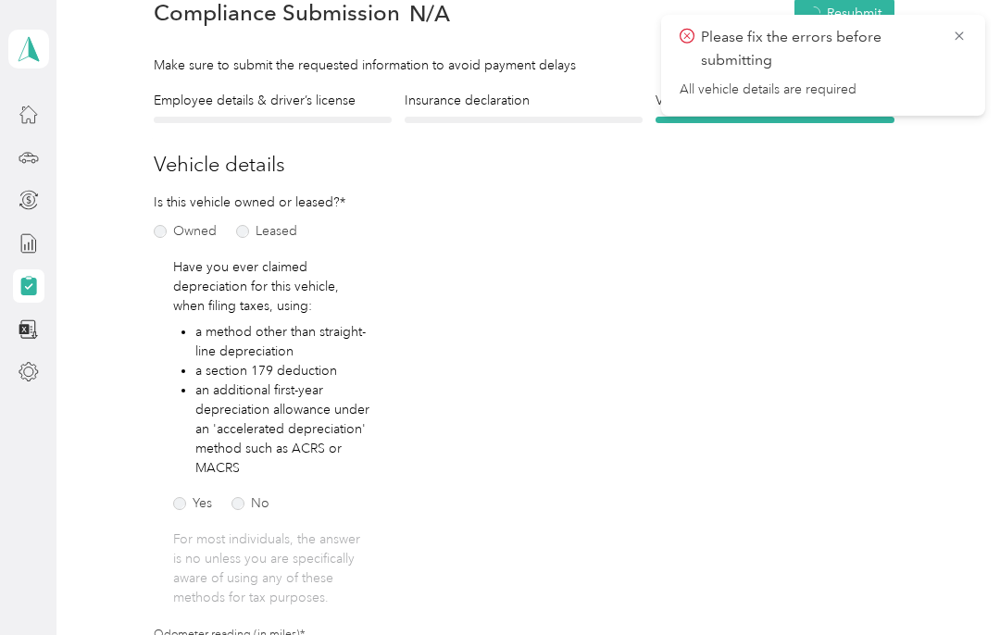
scroll to position [22, 0]
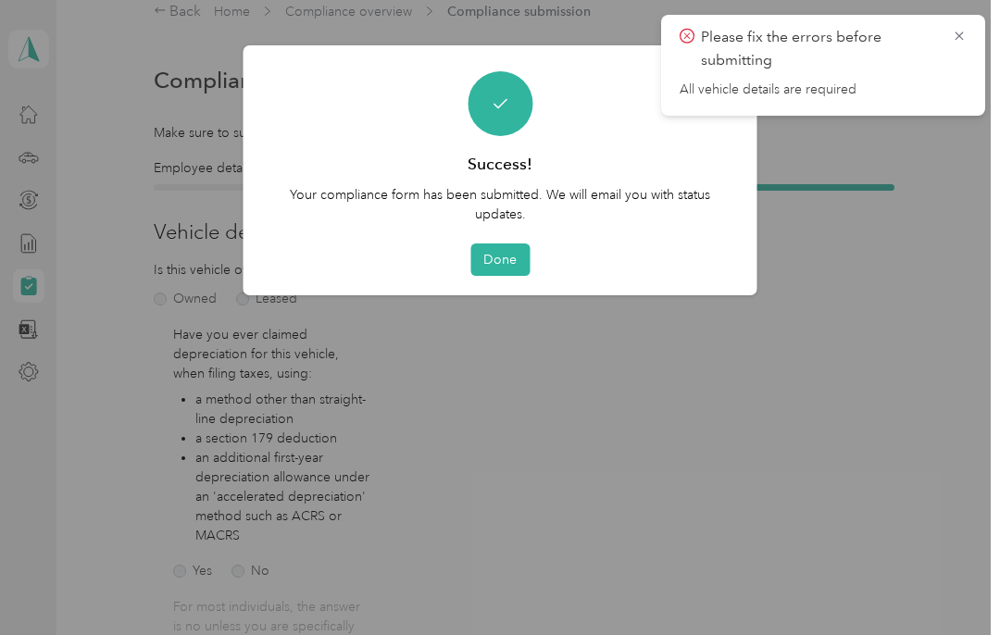
click at [508, 258] on button "Done" at bounding box center [499, 260] width 59 height 32
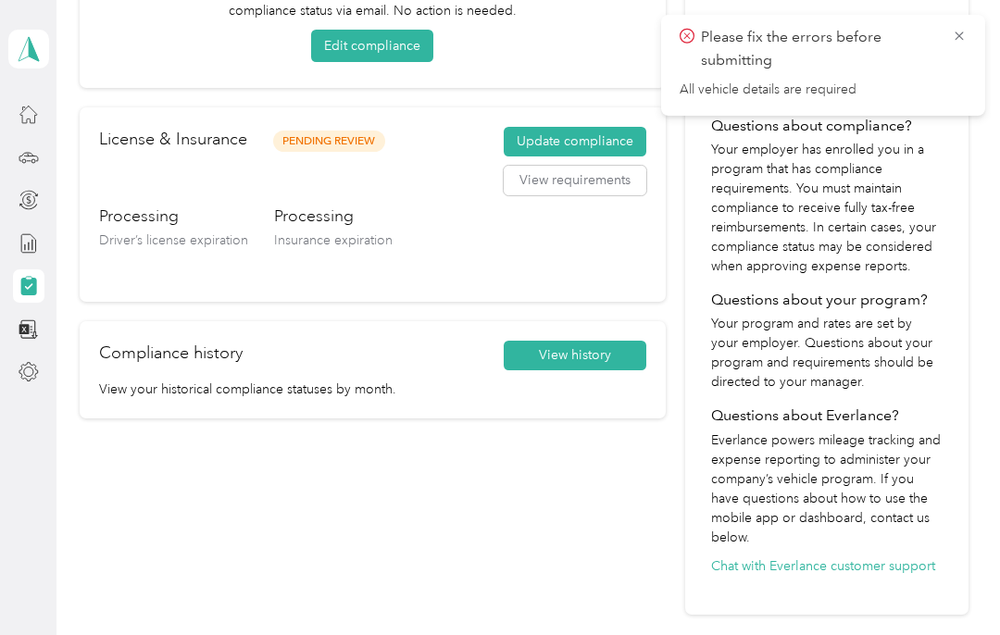
scroll to position [232, 0]
click at [608, 356] on button "View history" at bounding box center [575, 356] width 143 height 30
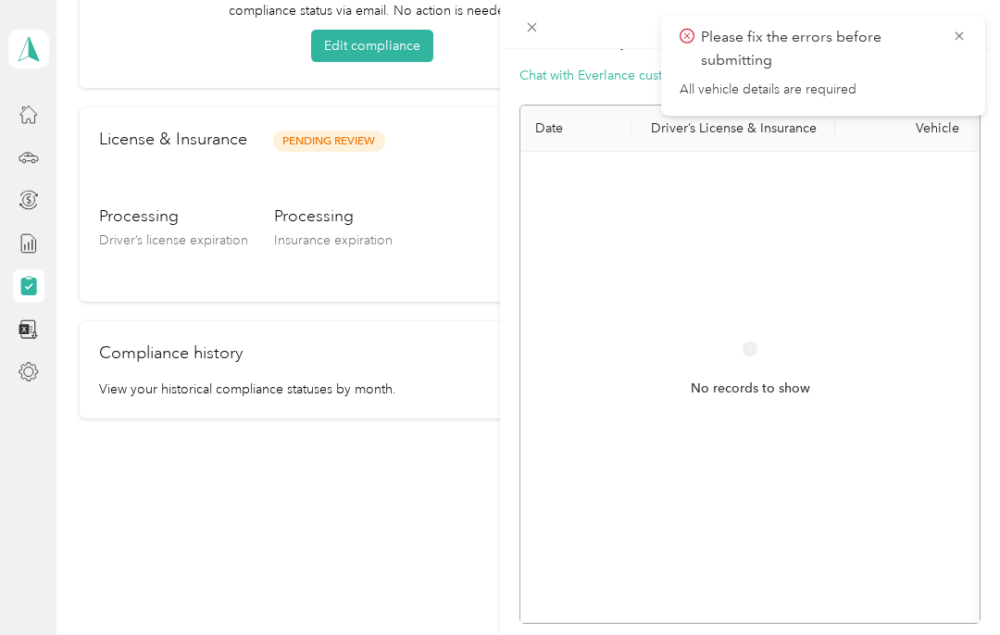
scroll to position [84, 0]
click at [960, 34] on icon at bounding box center [959, 36] width 15 height 17
click at [37, 123] on div "Compliance History Questions about your compliance history? Chat with Everlance…" at bounding box center [500, 317] width 1000 height 635
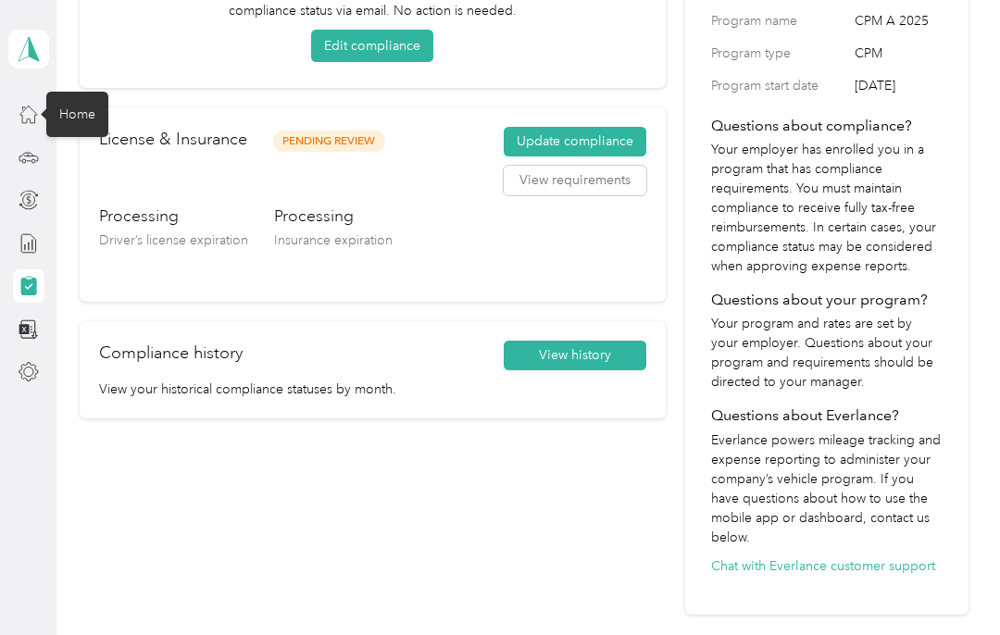
click at [82, 112] on div "Home" at bounding box center [77, 114] width 62 height 45
click at [91, 113] on div "Home" at bounding box center [77, 114] width 62 height 45
click at [37, 107] on icon at bounding box center [29, 114] width 20 height 20
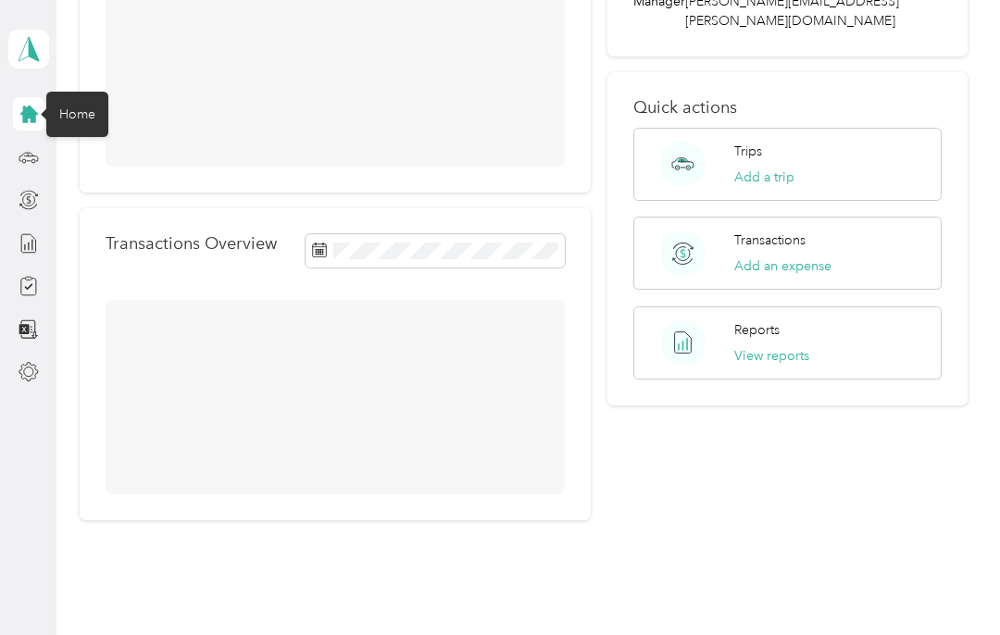
scroll to position [98, 0]
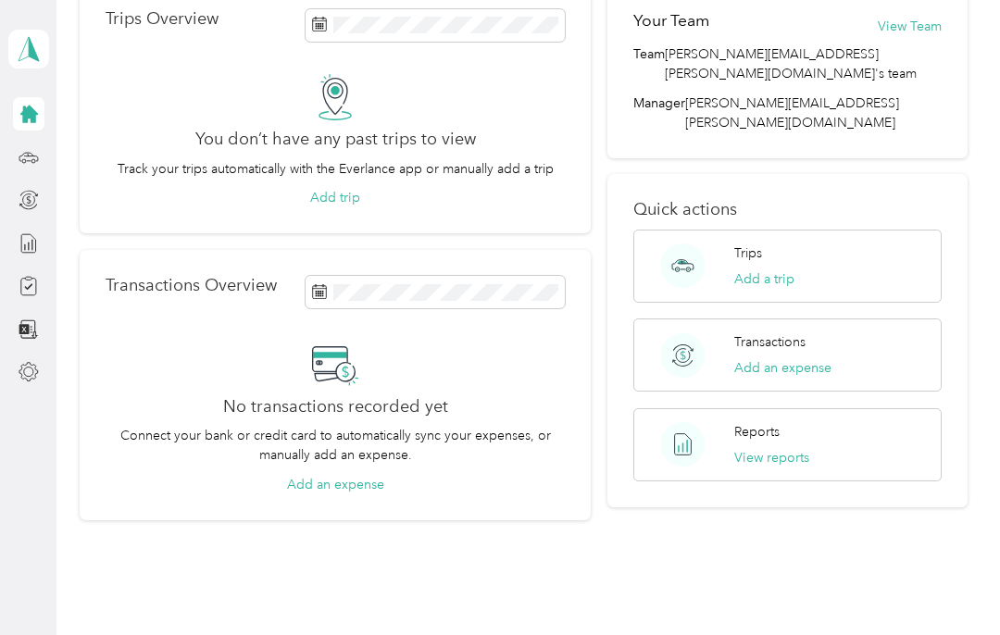
click at [27, 106] on icon at bounding box center [29, 114] width 20 height 20
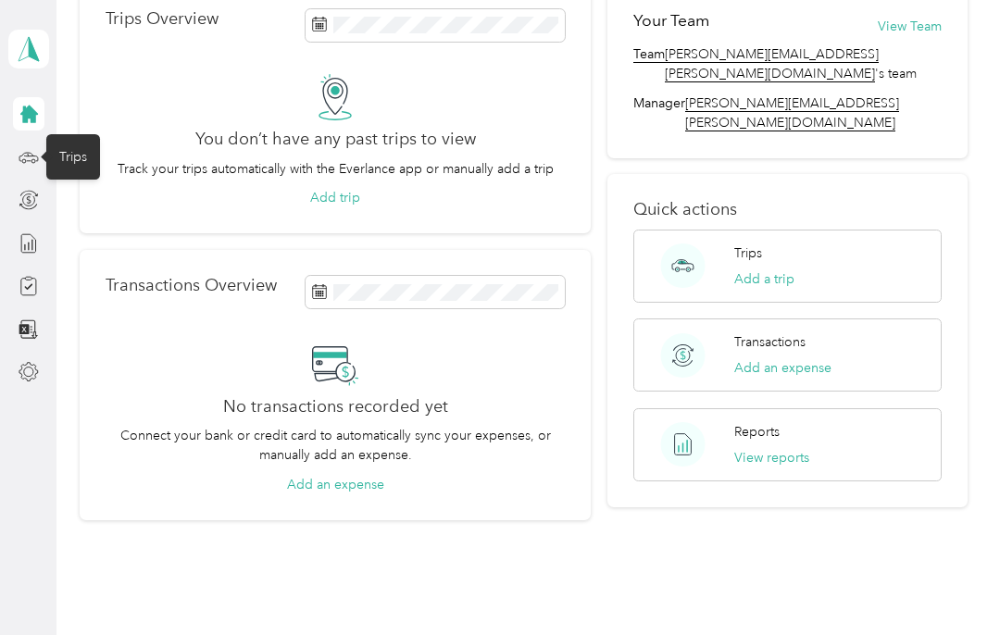
click at [81, 165] on div "Trips" at bounding box center [73, 156] width 54 height 45
click at [82, 163] on div "Trips" at bounding box center [73, 156] width 54 height 45
click at [81, 163] on div "Trips" at bounding box center [73, 156] width 54 height 45
click at [80, 157] on div "Trips" at bounding box center [73, 156] width 54 height 45
